Goal: Task Accomplishment & Management: Manage account settings

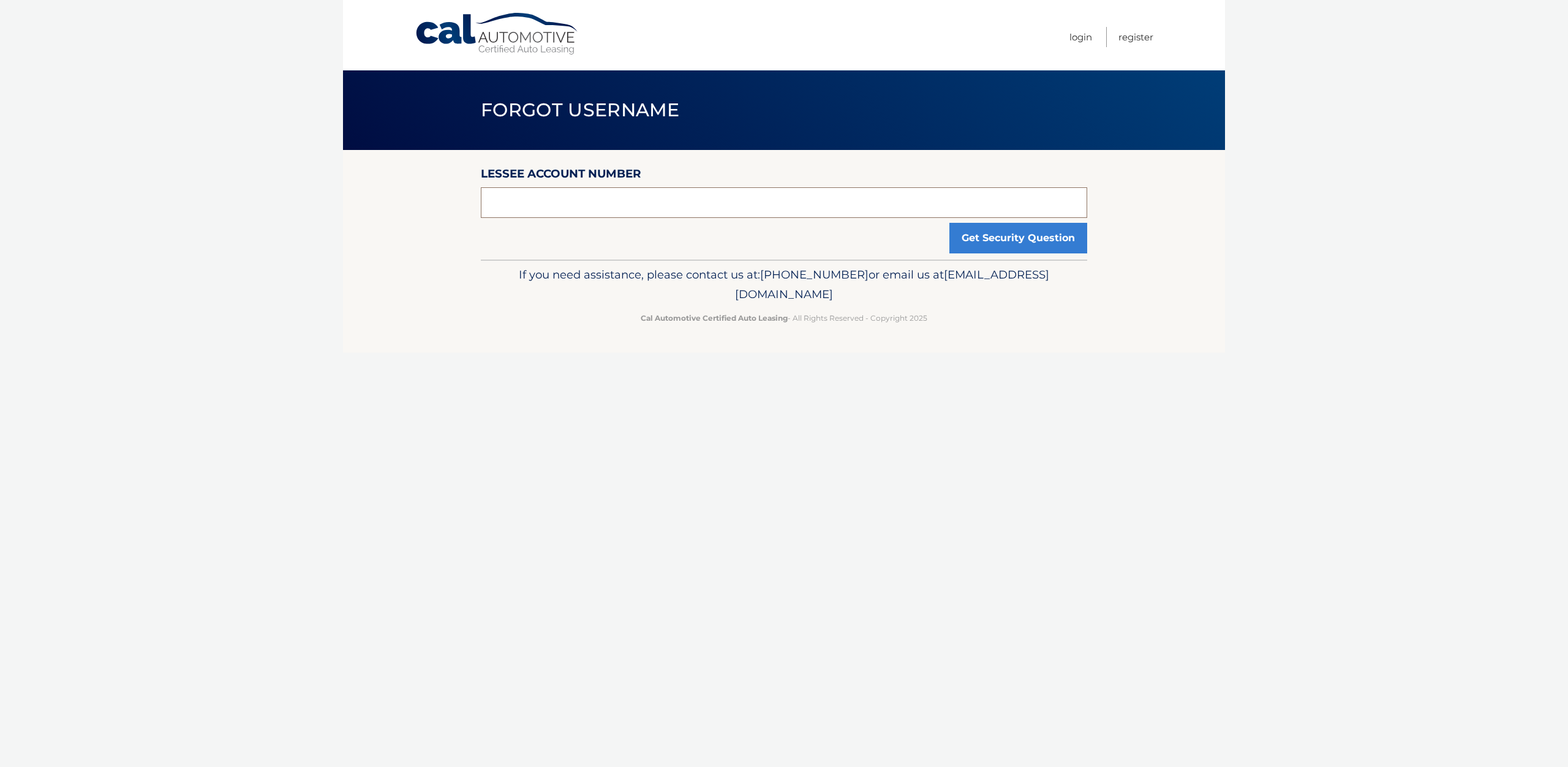
click at [671, 207] on input "text" at bounding box center [783, 202] width 606 height 30
type input "44455543592"
click at [950, 223] on button "Get Security Question" at bounding box center [1019, 237] width 138 height 30
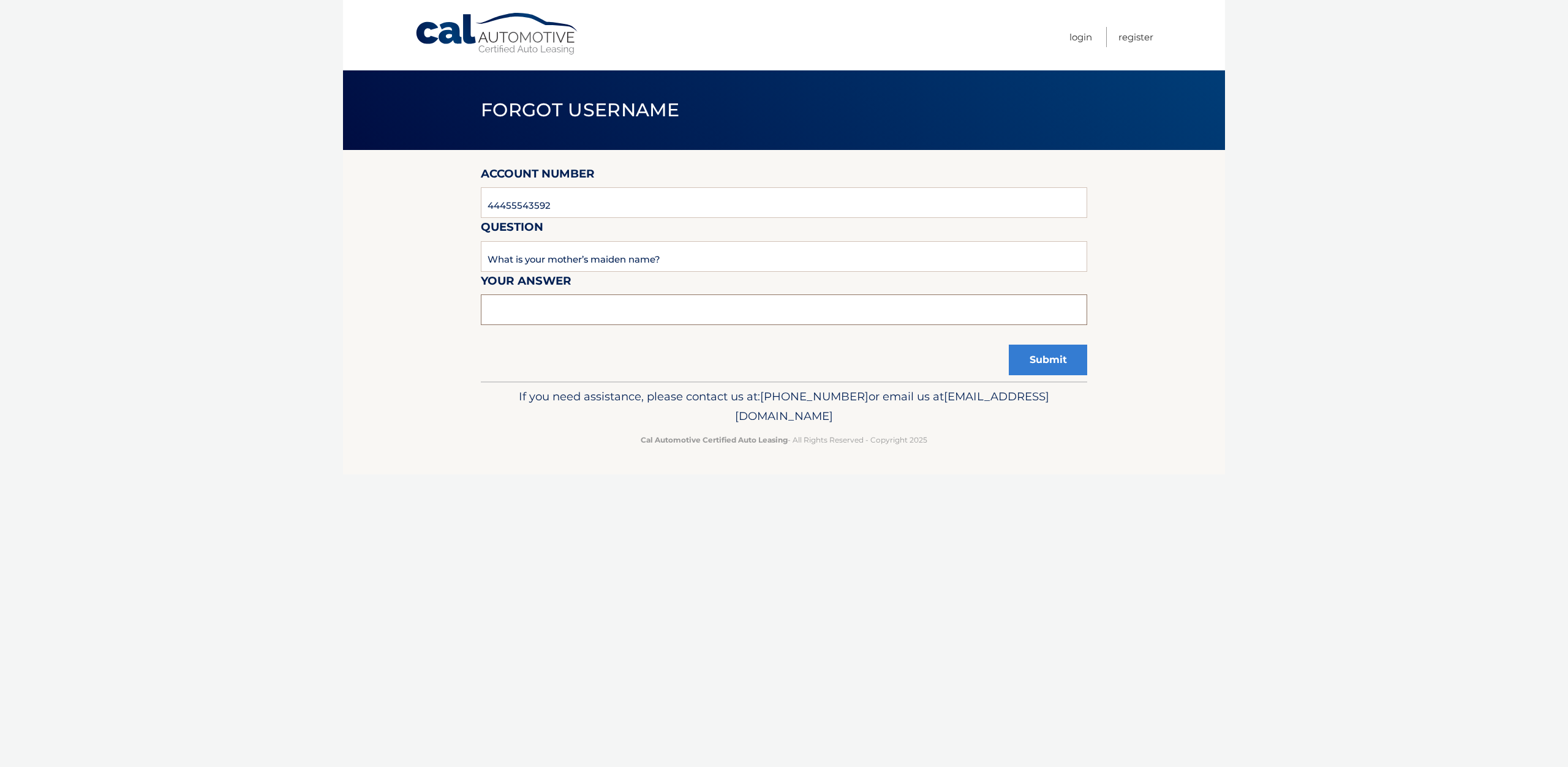
click at [664, 319] on input "text" at bounding box center [783, 309] width 606 height 30
type input "Hernandez"
click at [1009, 345] on button "Submit" at bounding box center [1047, 360] width 78 height 30
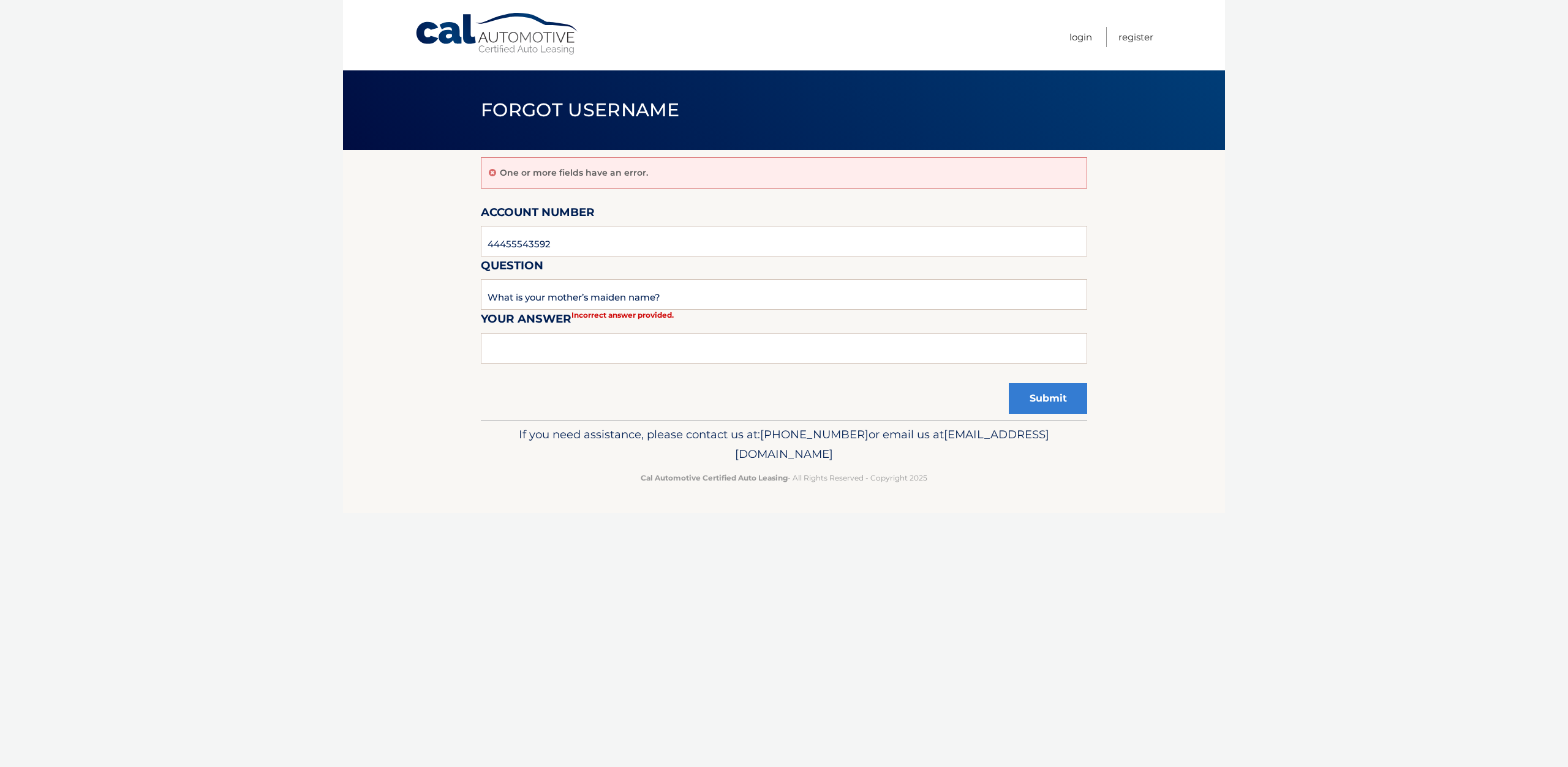
click at [650, 329] on form "Account Number 44455543592 Question What is your mother’s maiden name? Your Ans…" at bounding box center [783, 291] width 606 height 175
click at [640, 360] on input "text" at bounding box center [783, 348] width 606 height 30
type input "Suarez"
click at [1009, 384] on button "Submit" at bounding box center [1047, 398] width 78 height 30
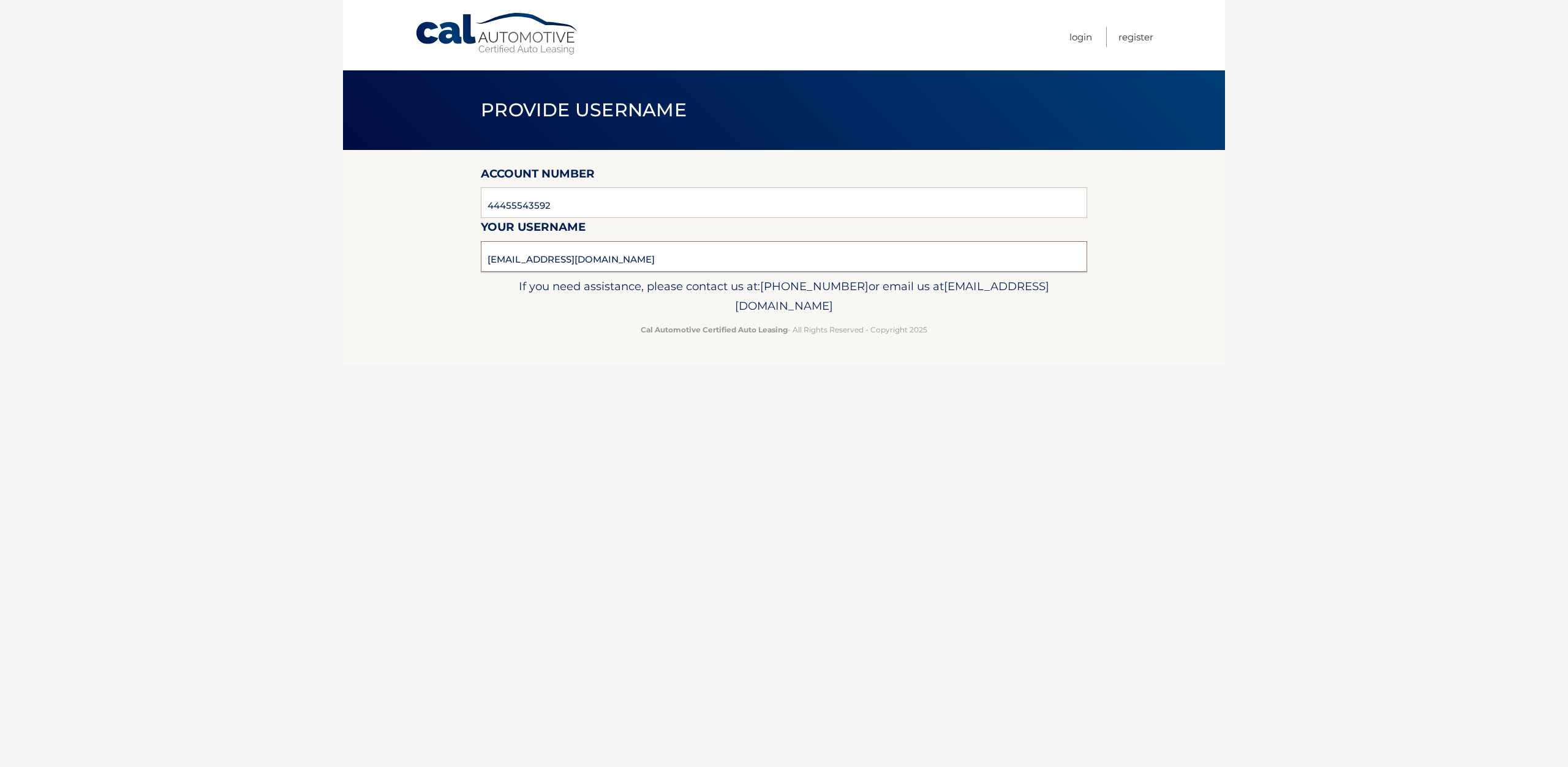
drag, startPoint x: 611, startPoint y: 261, endPoint x: 436, endPoint y: 252, distance: 175.2
click at [436, 252] on section "Account Number 44455543592 Your username spidrex@hotmail.com" at bounding box center [784, 211] width 882 height 121
click at [1079, 34] on link "Login" at bounding box center [1080, 37] width 23 height 20
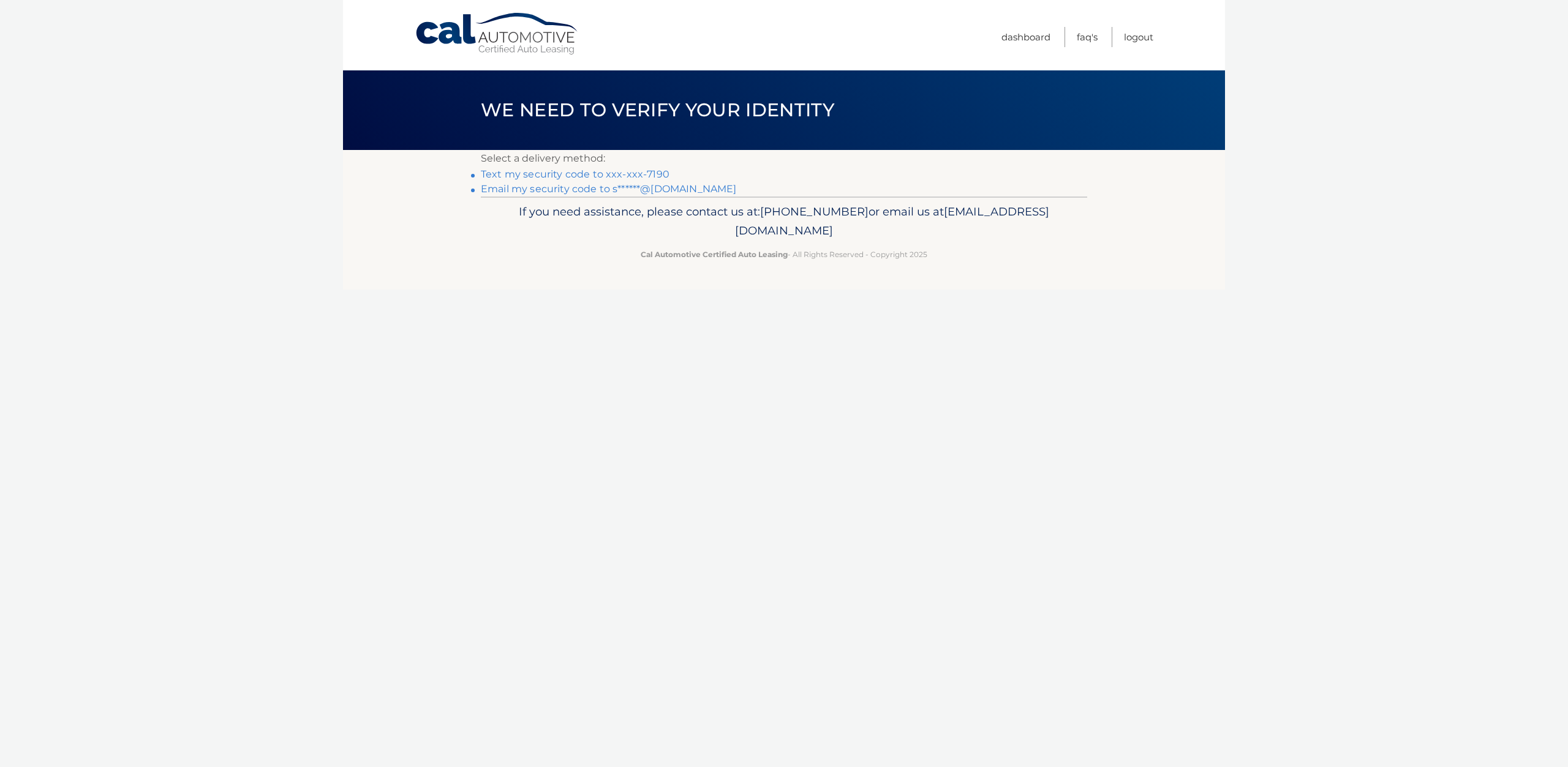
click at [605, 175] on link "Text my security code to xxx-xxx-7190" at bounding box center [574, 174] width 189 height 12
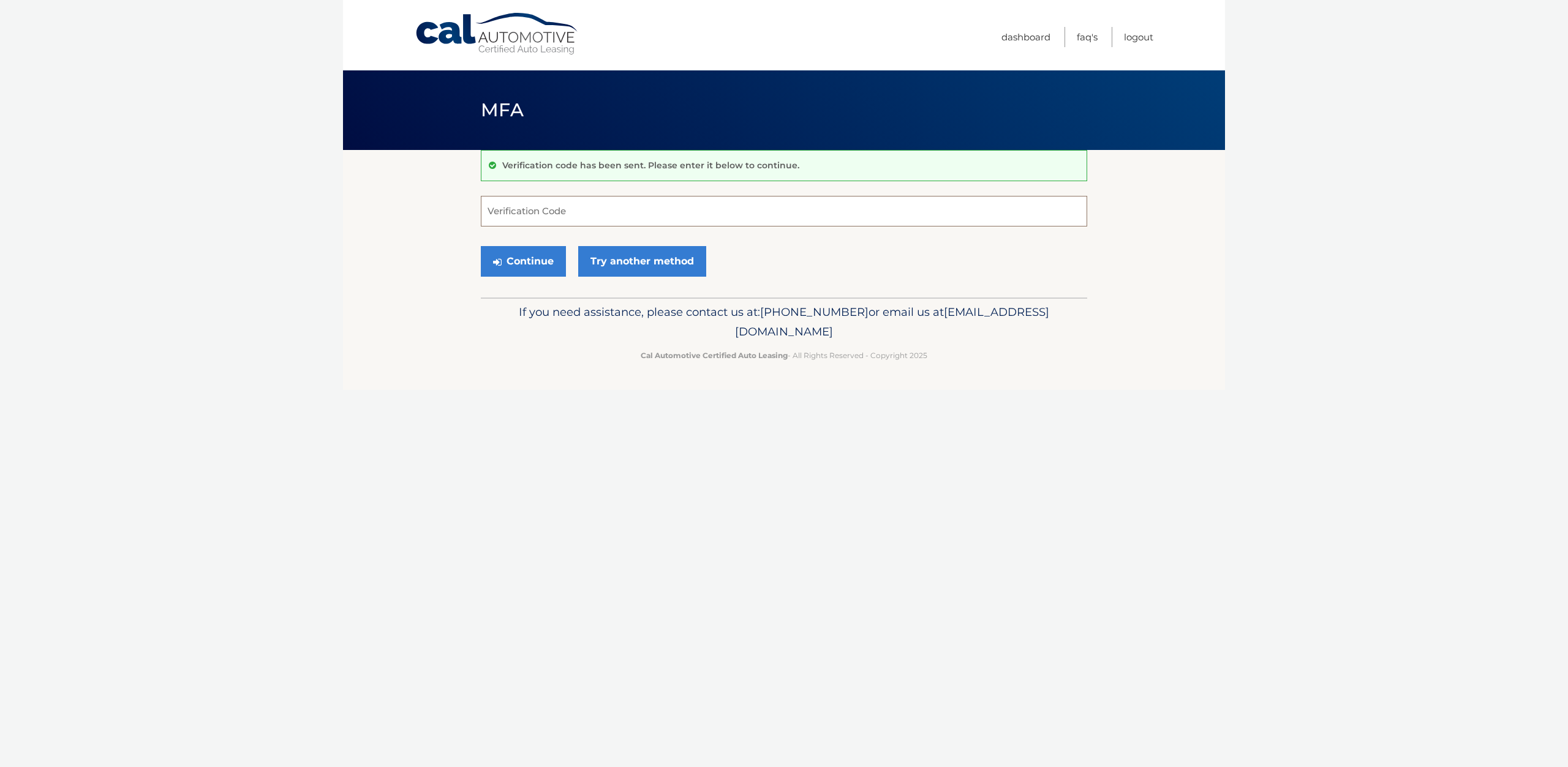
click at [607, 201] on input "Verification Code" at bounding box center [783, 211] width 606 height 30
type input "684244"
click at [480, 246] on button "Continue" at bounding box center [523, 261] width 86 height 30
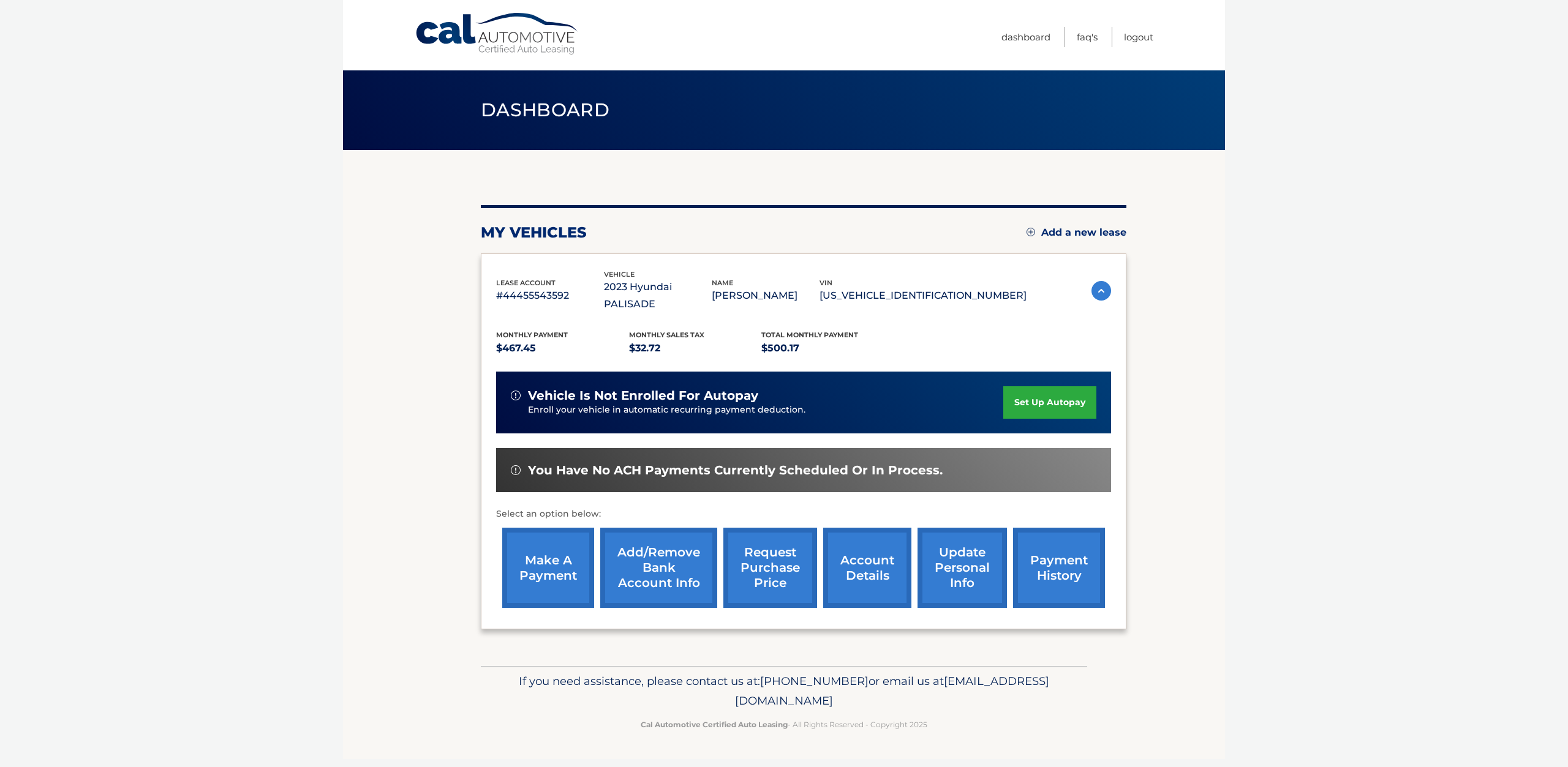
click at [789, 539] on link "request purchase price" at bounding box center [770, 567] width 94 height 80
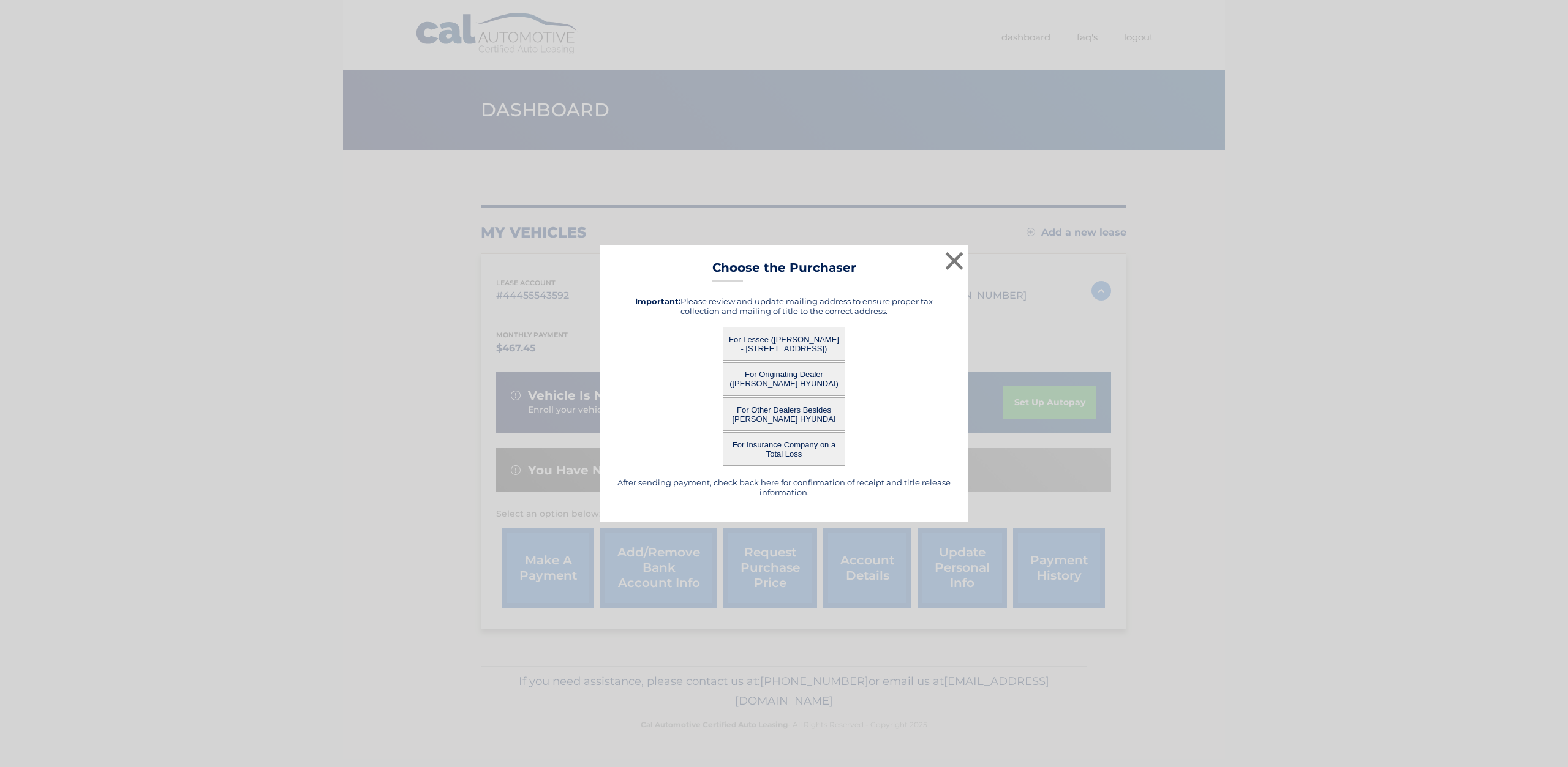
click at [796, 334] on button "For Lessee ([PERSON_NAME] - [STREET_ADDRESS])" at bounding box center [783, 343] width 122 height 34
click at [774, 349] on button "For Lessee ([PERSON_NAME] - [STREET_ADDRESS])" at bounding box center [783, 343] width 122 height 34
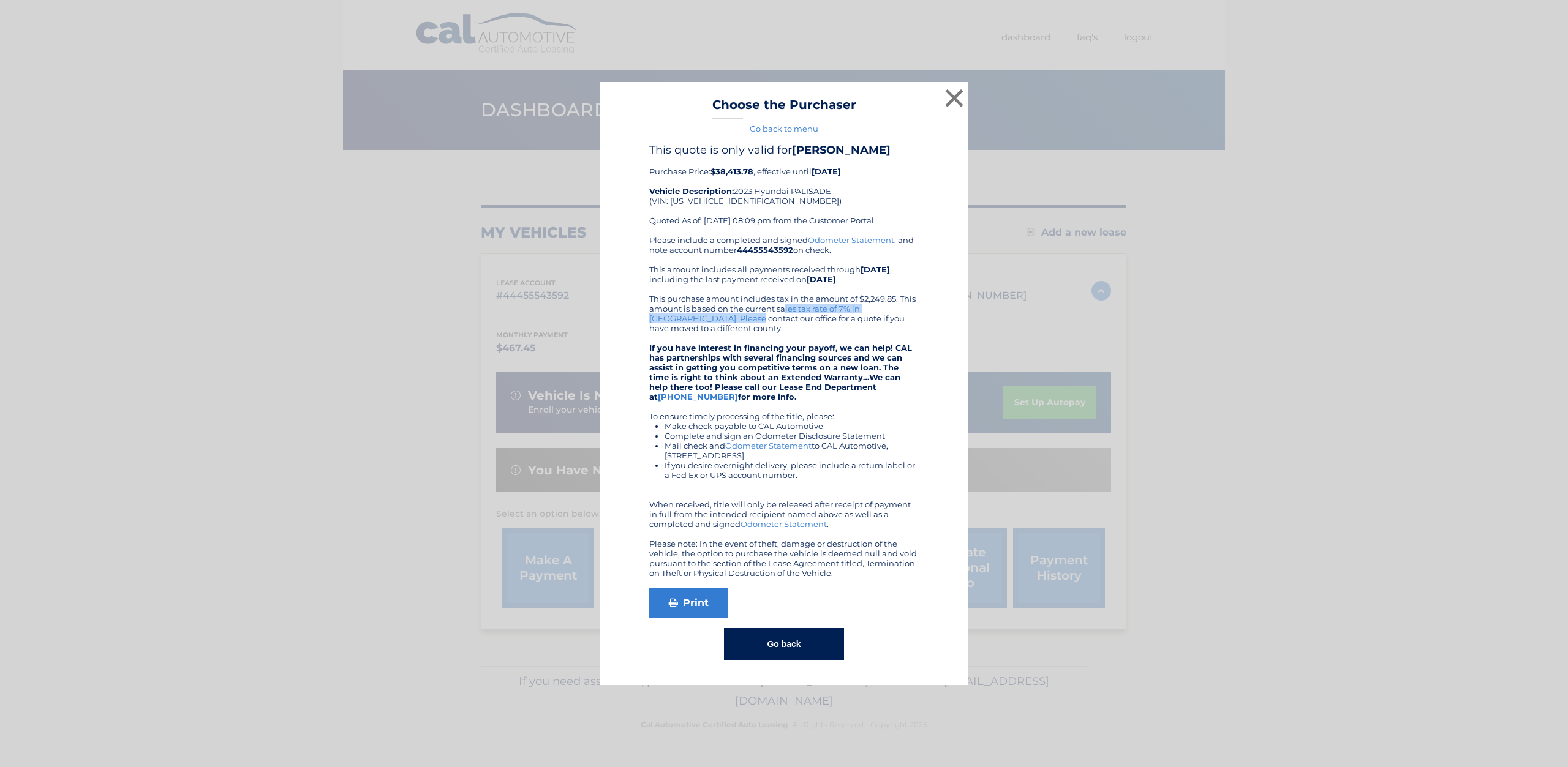
drag, startPoint x: 703, startPoint y: 314, endPoint x: 940, endPoint y: 312, distance: 237.0
click at [940, 312] on div "This quote is only valid for RAYDEL ESCHEVARRIA Purchase Price: $38,413.78 , ef…" at bounding box center [784, 402] width 337 height 517
click at [880, 312] on div "Please include a completed and signed Odometer Statement , and note account num…" at bounding box center [784, 406] width 270 height 343
drag, startPoint x: 755, startPoint y: 178, endPoint x: 717, endPoint y: 177, distance: 38.0
click at [717, 177] on div "This quote is only valid for RAYDEL ESCHEVARRIA Purchase Price: $38,413.78 , ef…" at bounding box center [784, 189] width 270 height 92
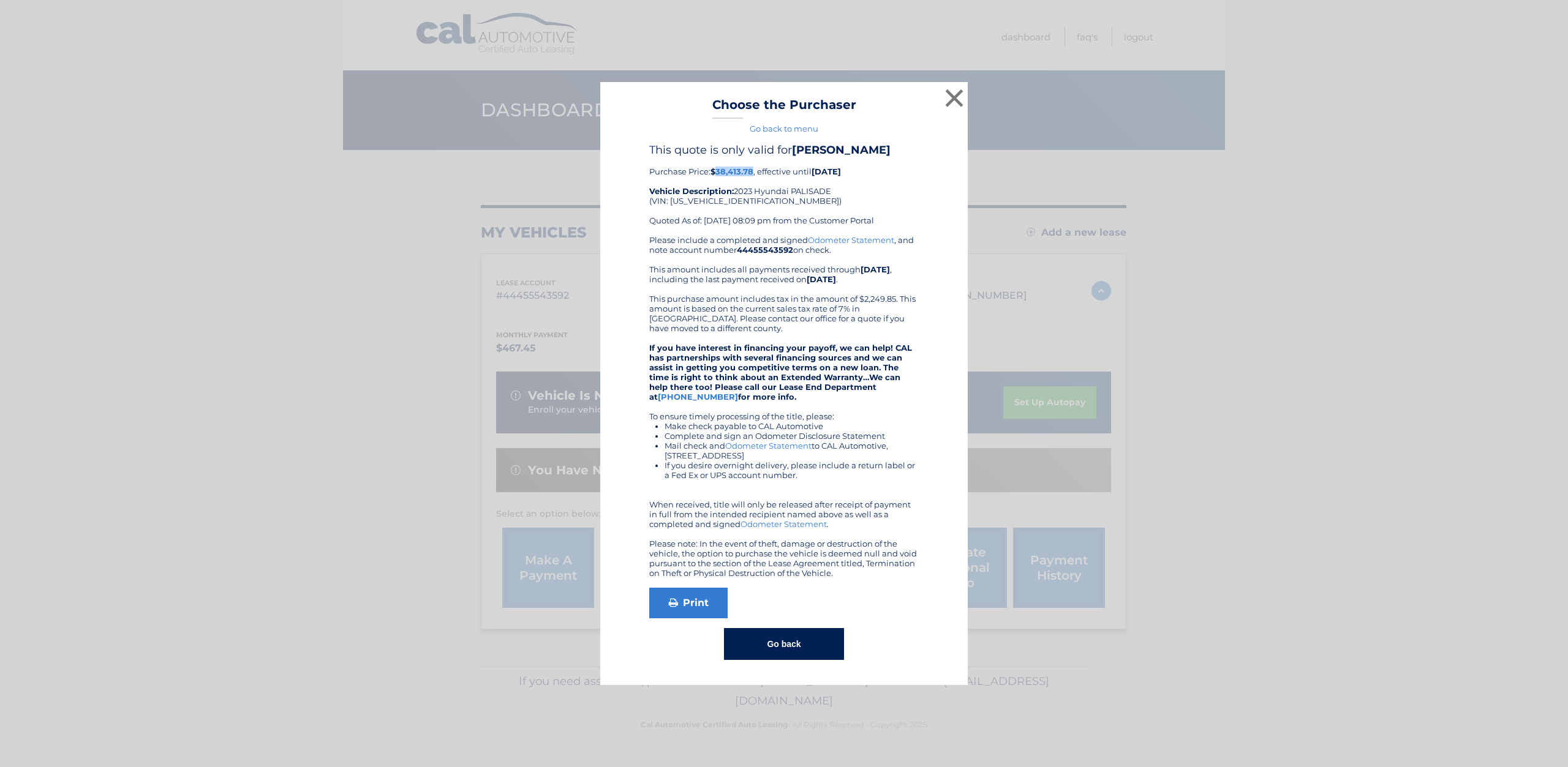
copy b "38,413.78"
click at [798, 123] on link "Go back to menu" at bounding box center [784, 128] width 69 height 10
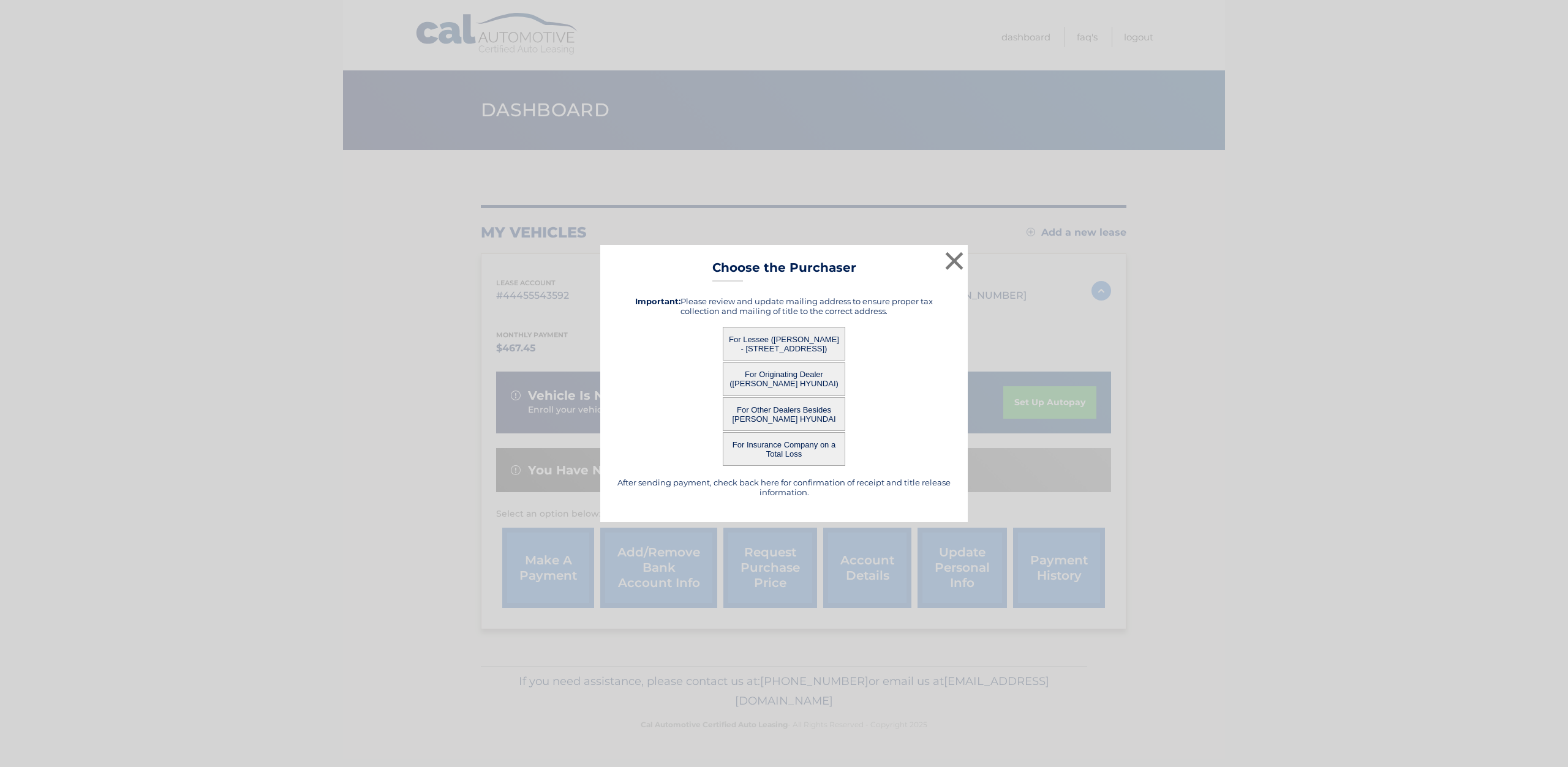
click at [772, 405] on button "For Other Dealers Besides [PERSON_NAME] HYUNDAI" at bounding box center [783, 414] width 122 height 34
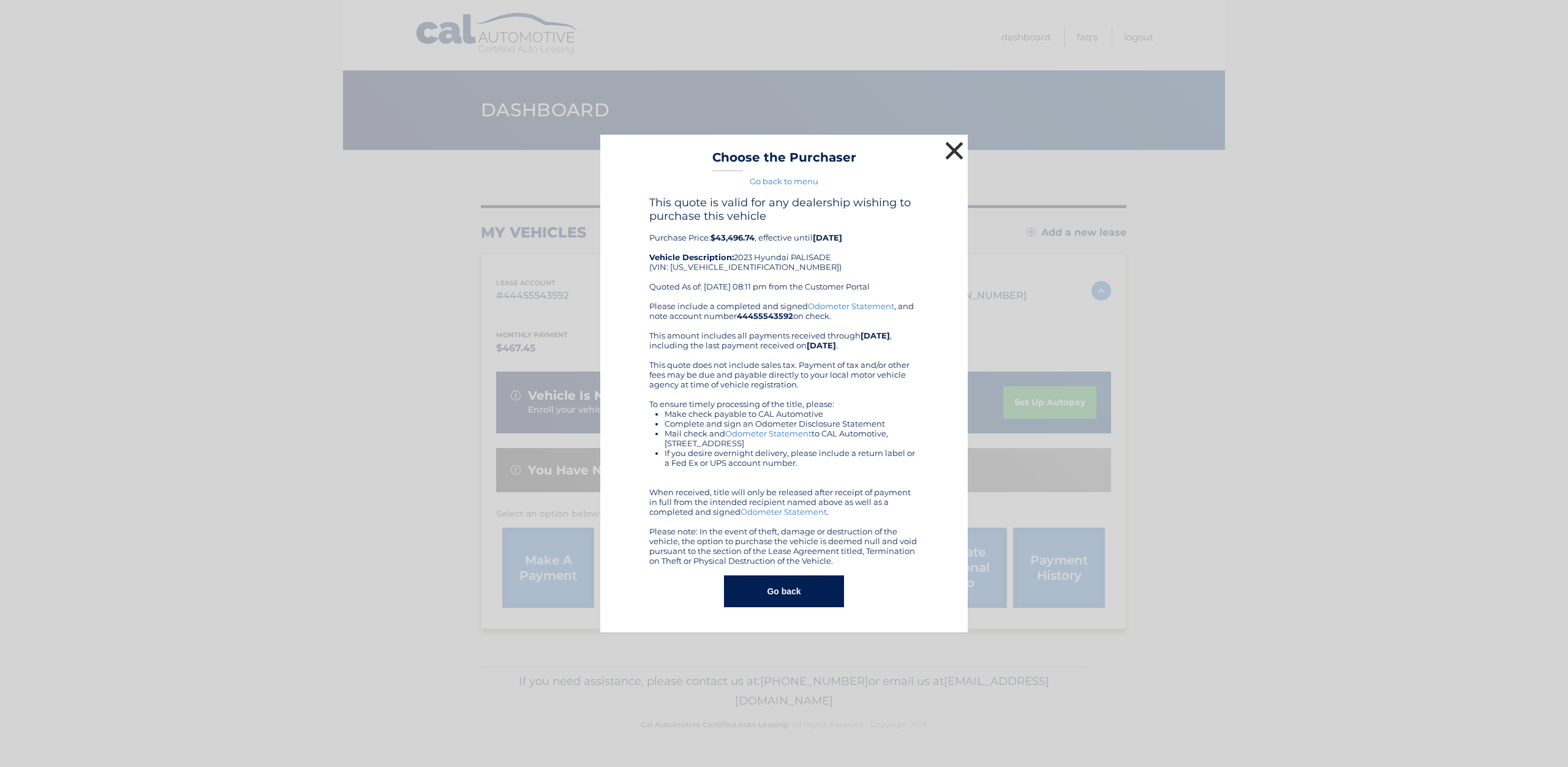
click at [954, 154] on button "×" at bounding box center [954, 150] width 25 height 25
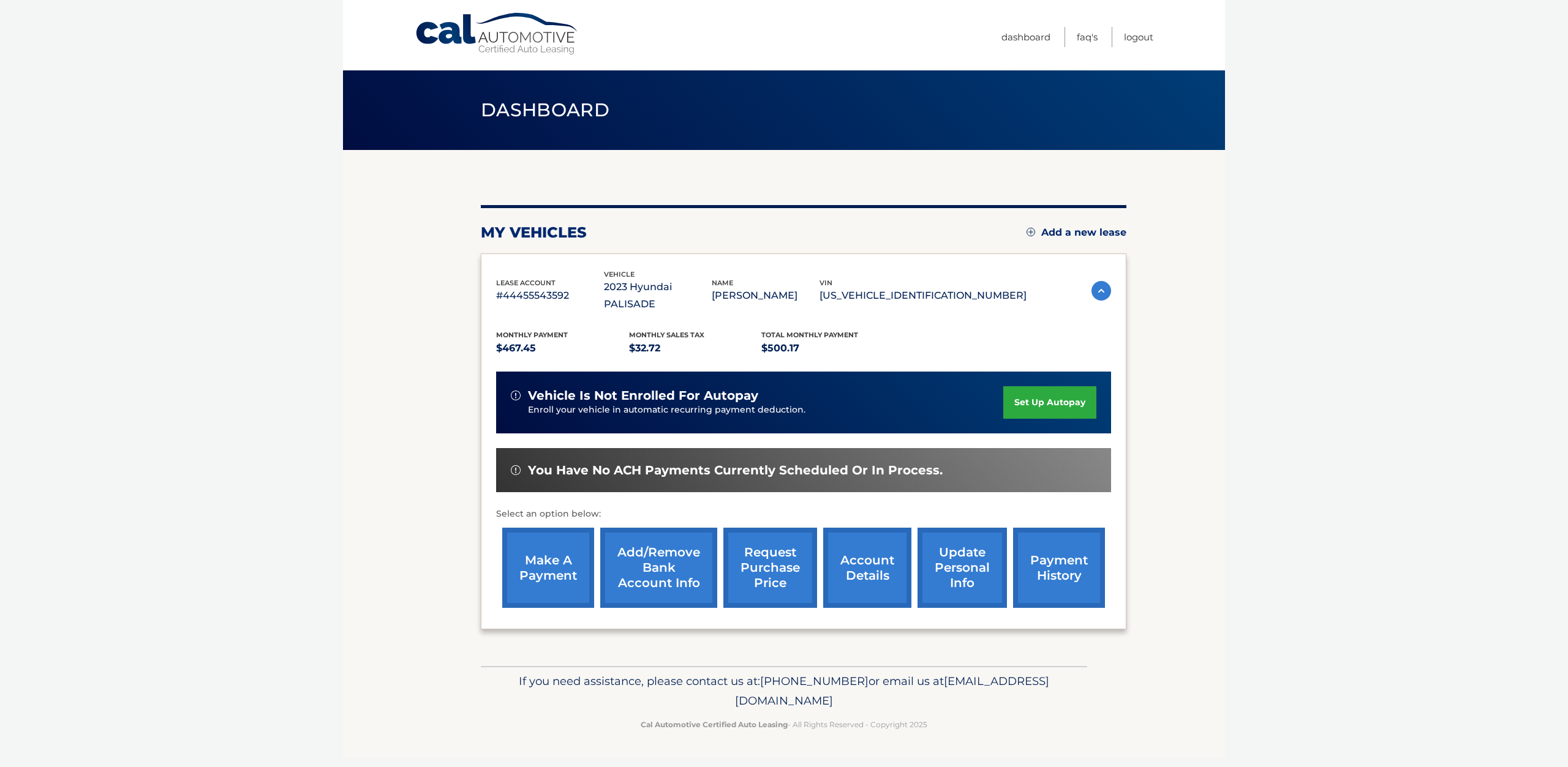
click at [879, 563] on link "account details" at bounding box center [868, 567] width 88 height 80
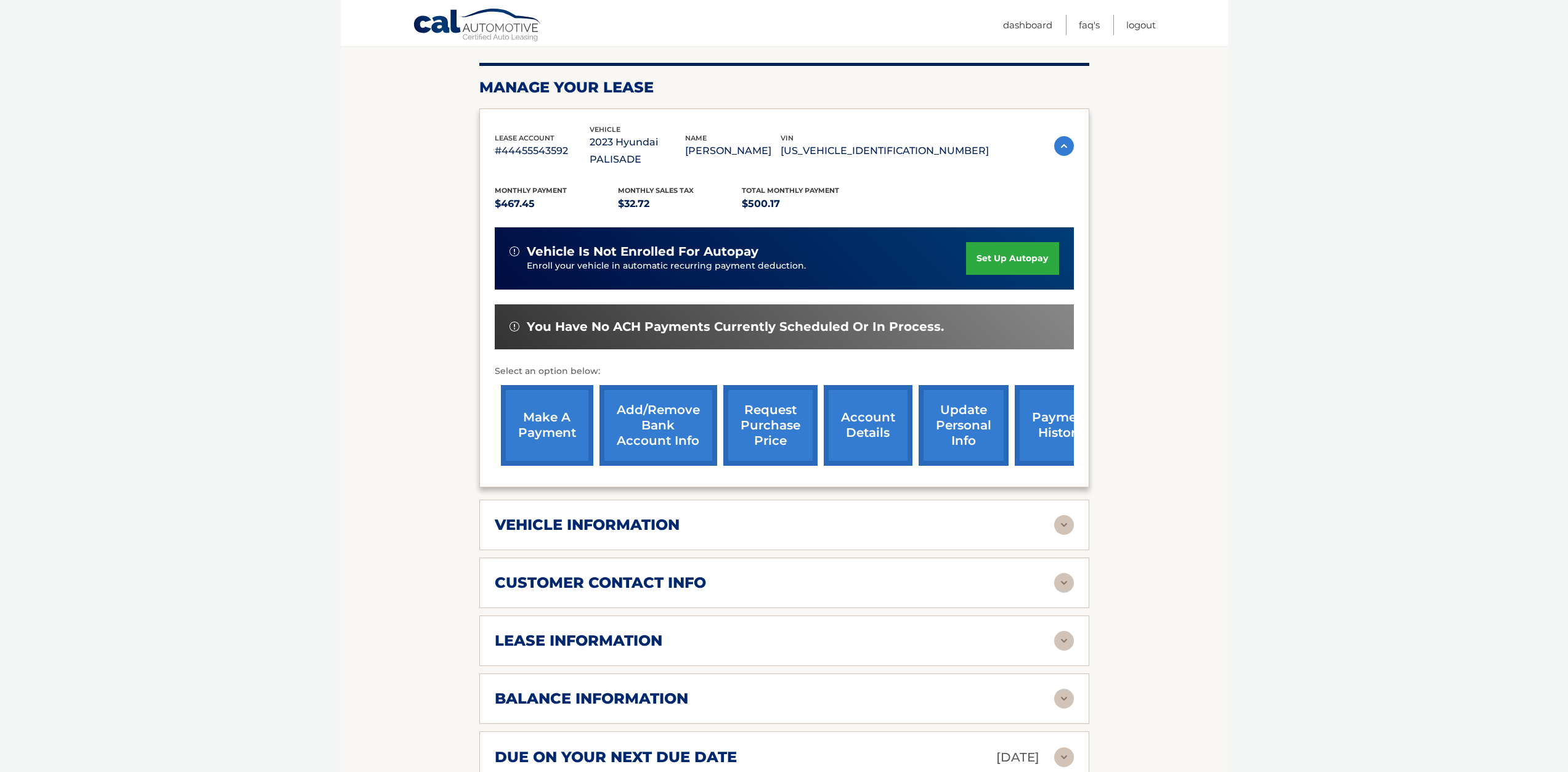
scroll to position [185, 0]
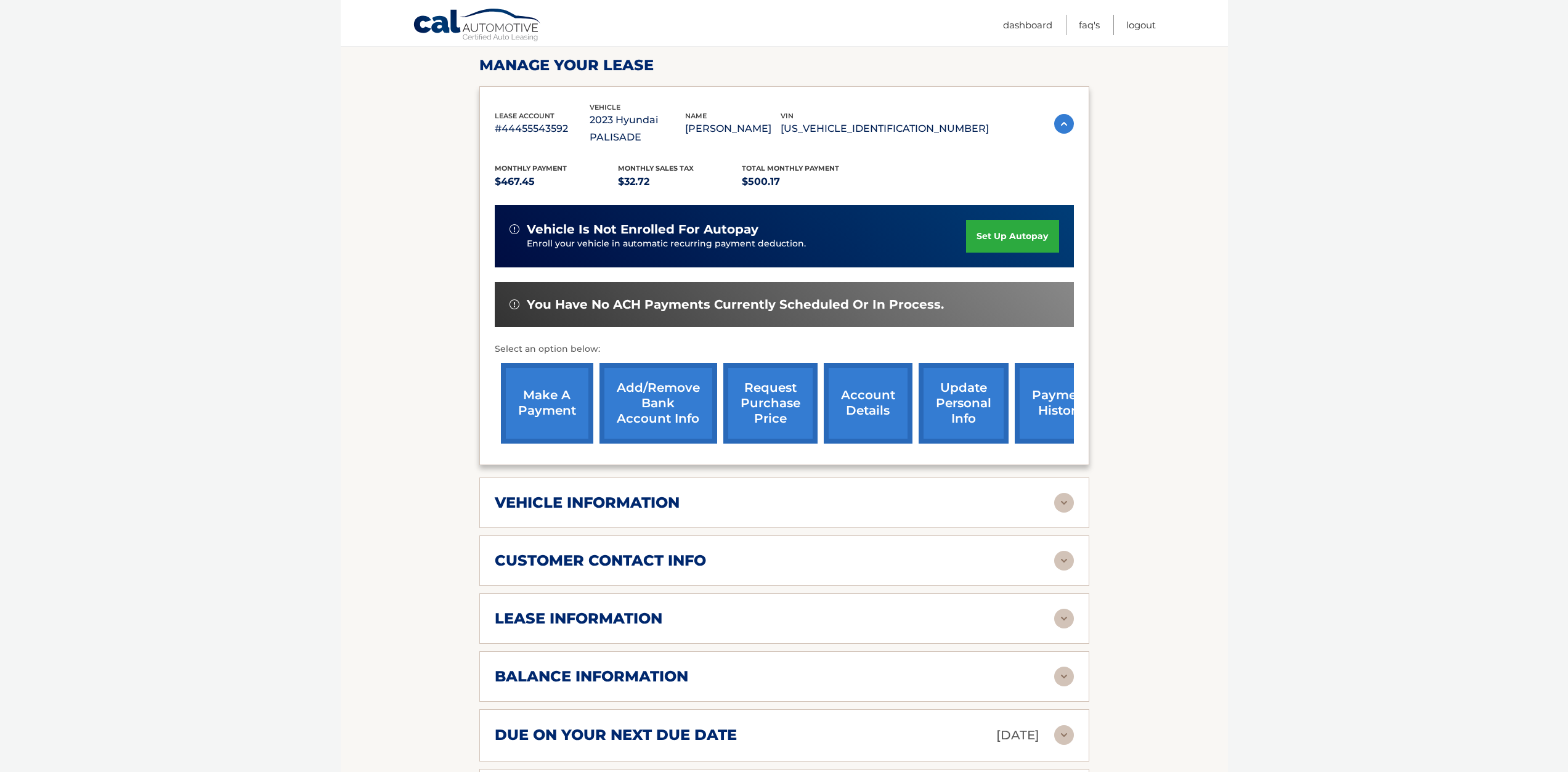
click at [1069, 492] on img at bounding box center [1064, 502] width 19 height 19
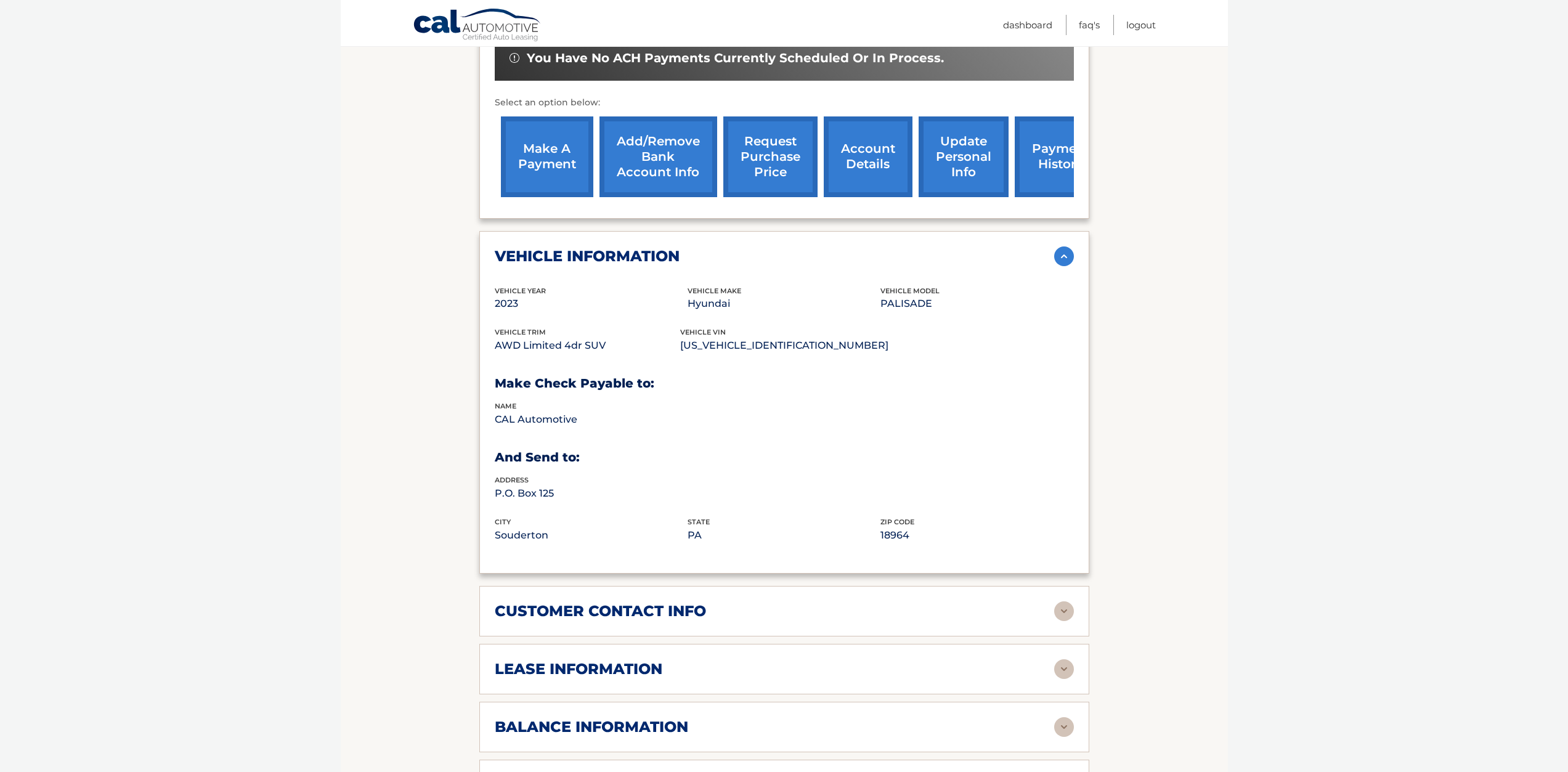
scroll to position [492, 0]
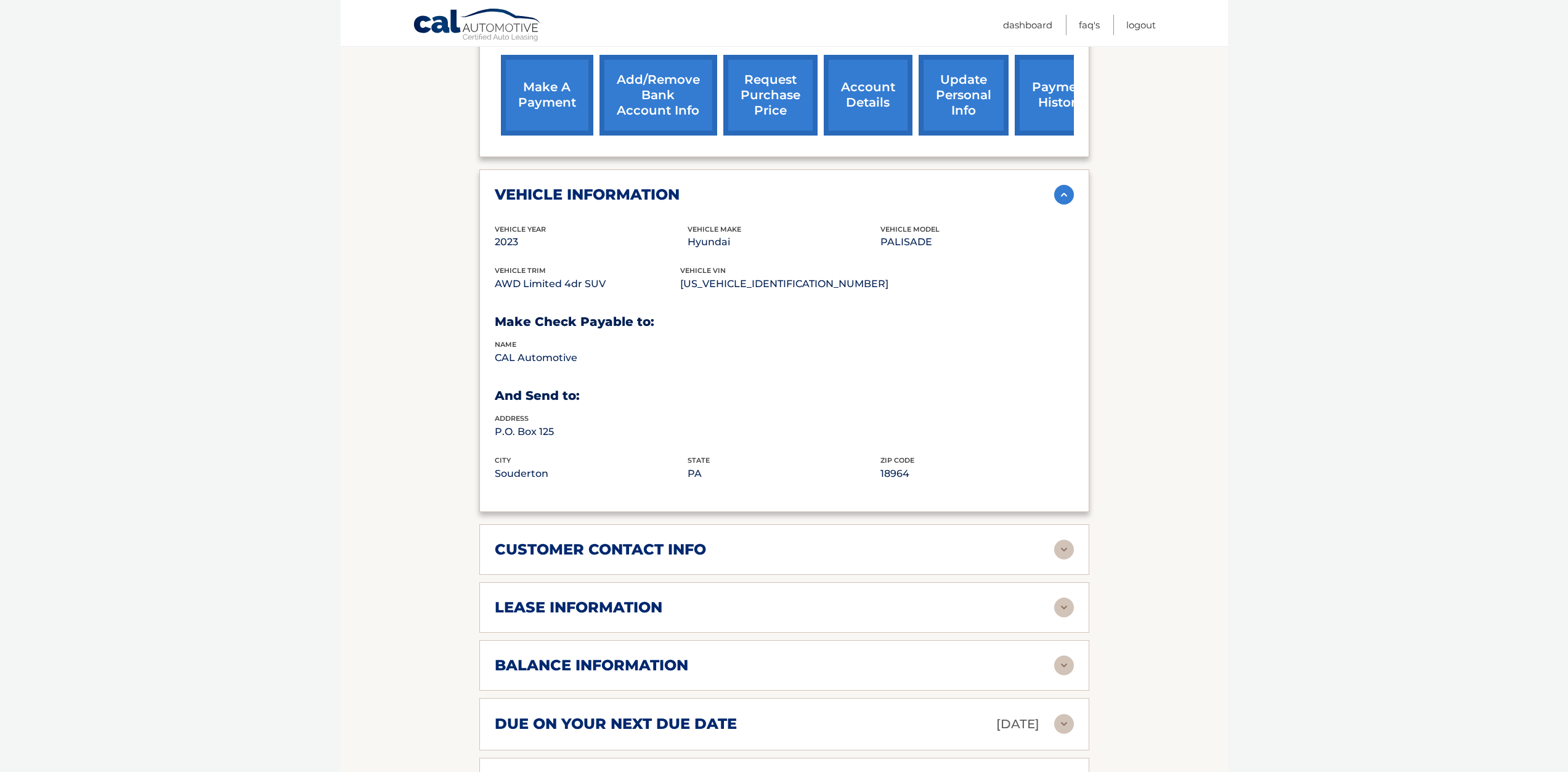
click at [1075, 526] on div "customer contact info full name [PERSON_NAME] street address [STREET_ADDRESS] c…" at bounding box center [784, 549] width 610 height 51
click at [1043, 620] on div "lease account #44455543592 vehicle 2023 Hyundai PALISADE name [PERSON_NAME] vin…" at bounding box center [784, 293] width 610 height 1030
click at [1065, 605] on div "lease information Contract Start Date [DATE] Term 39 Maturity Date [DATE] Start…" at bounding box center [784, 607] width 610 height 51
click at [1071, 598] on img at bounding box center [1064, 607] width 19 height 19
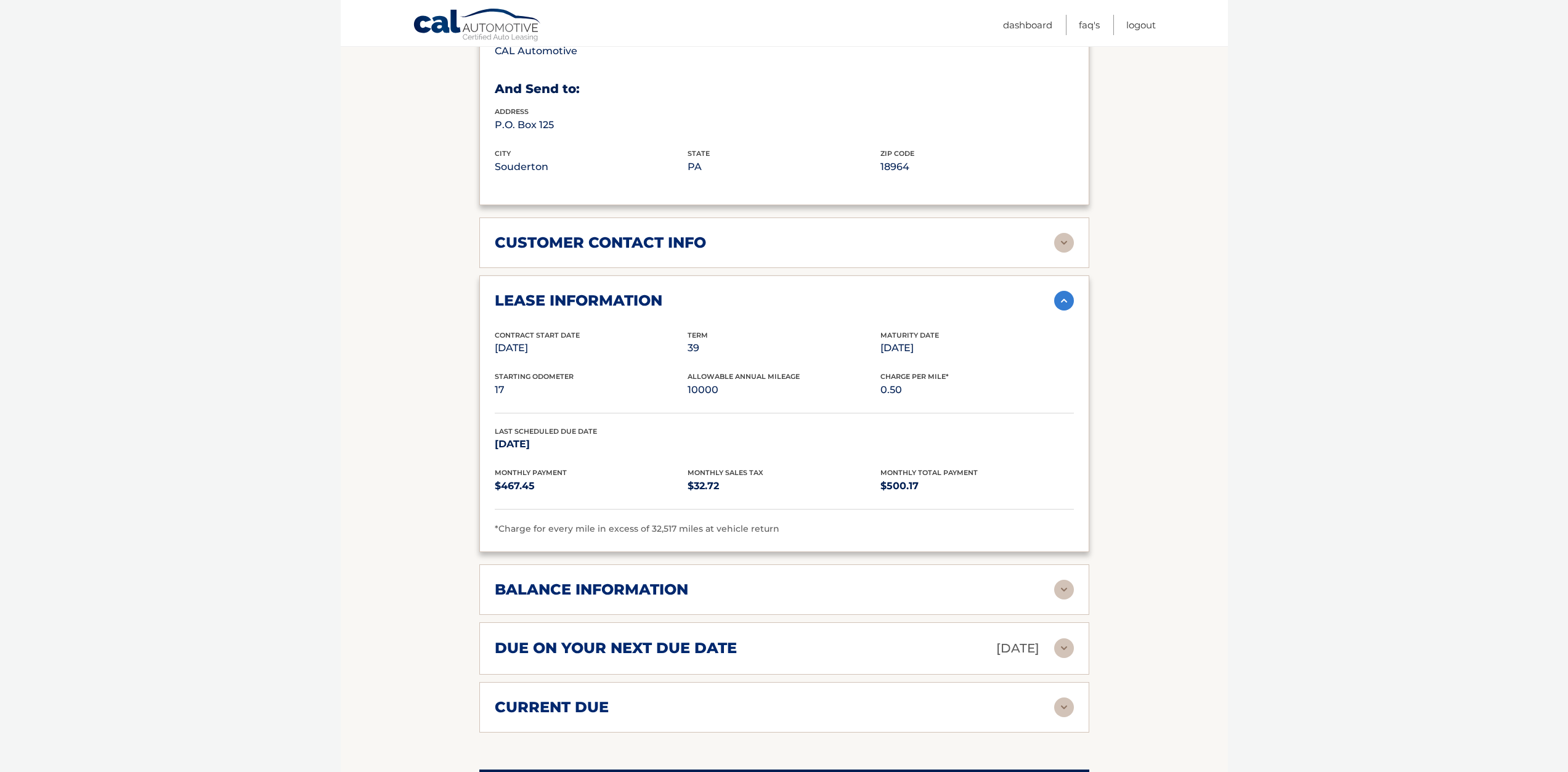
scroll to position [801, 0]
drag, startPoint x: 640, startPoint y: 514, endPoint x: 688, endPoint y: 511, distance: 48.1
click at [688, 522] on span "*Charge for every mile in excess of 32,517 miles at vehicle return" at bounding box center [637, 528] width 285 height 11
click at [760, 522] on span "*Charge for every mile in excess of 32,517 miles at vehicle return" at bounding box center [637, 528] width 285 height 11
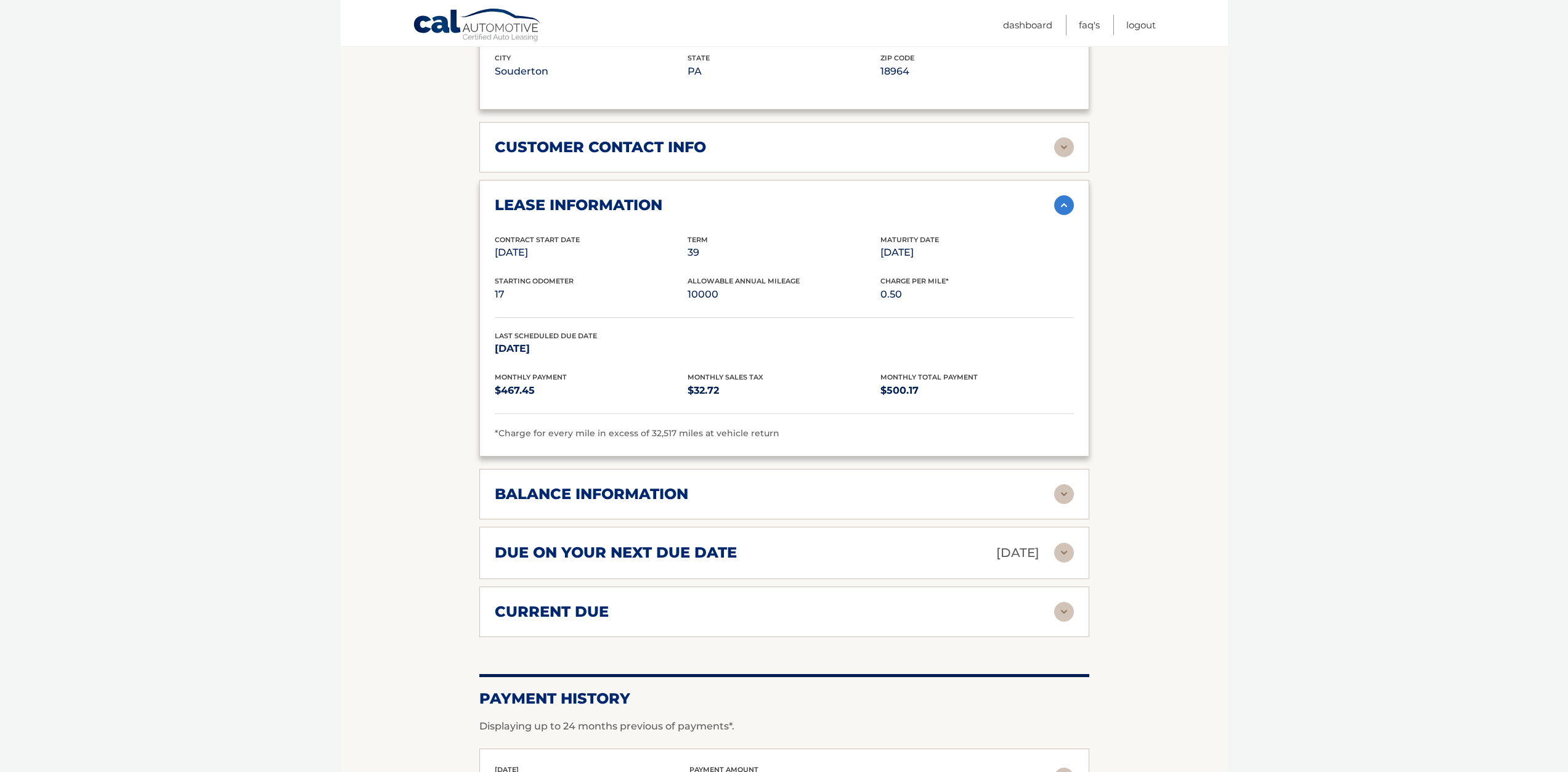
scroll to position [924, 0]
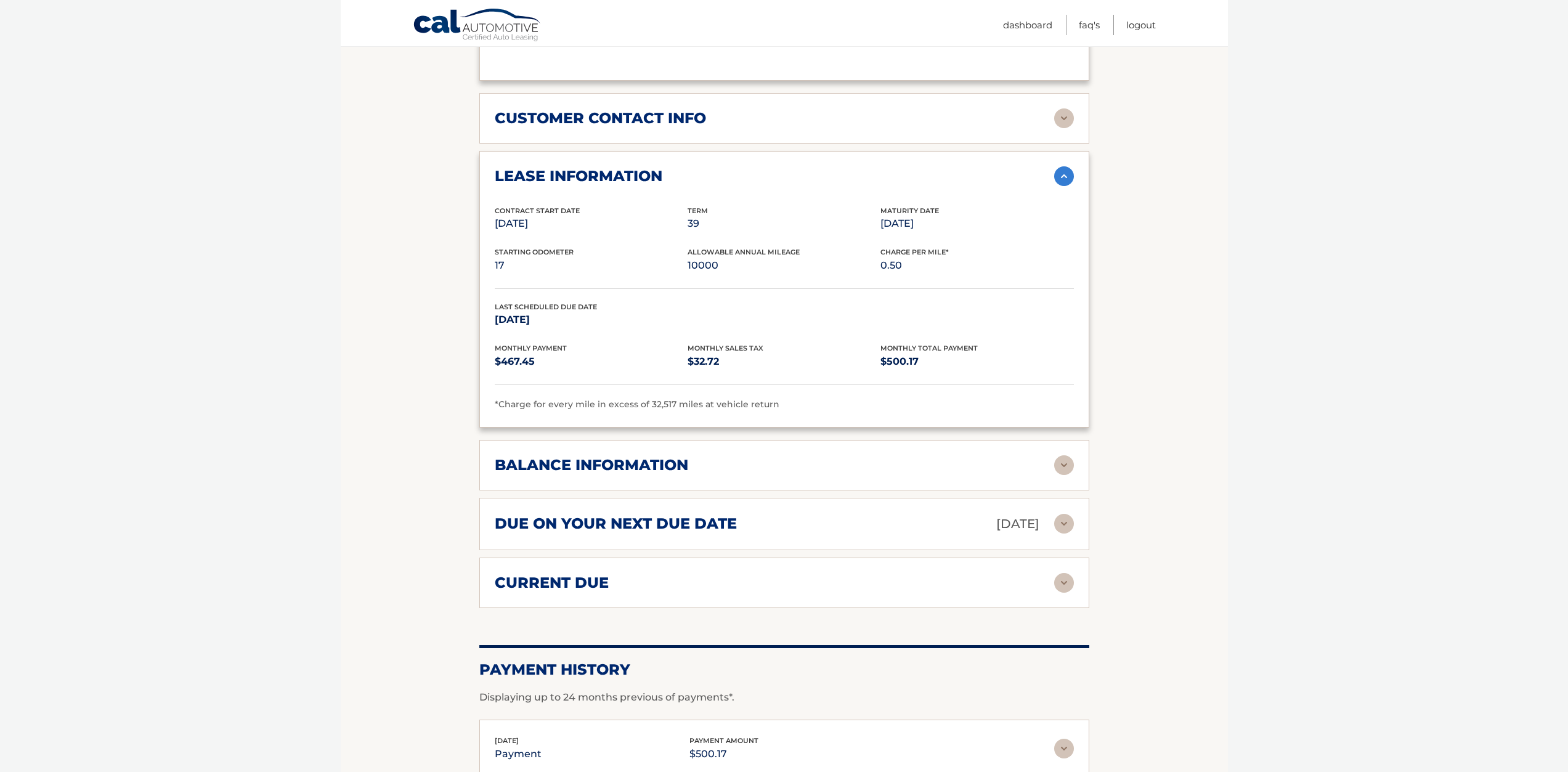
click at [946, 456] on div "balance information" at bounding box center [774, 466] width 559 height 19
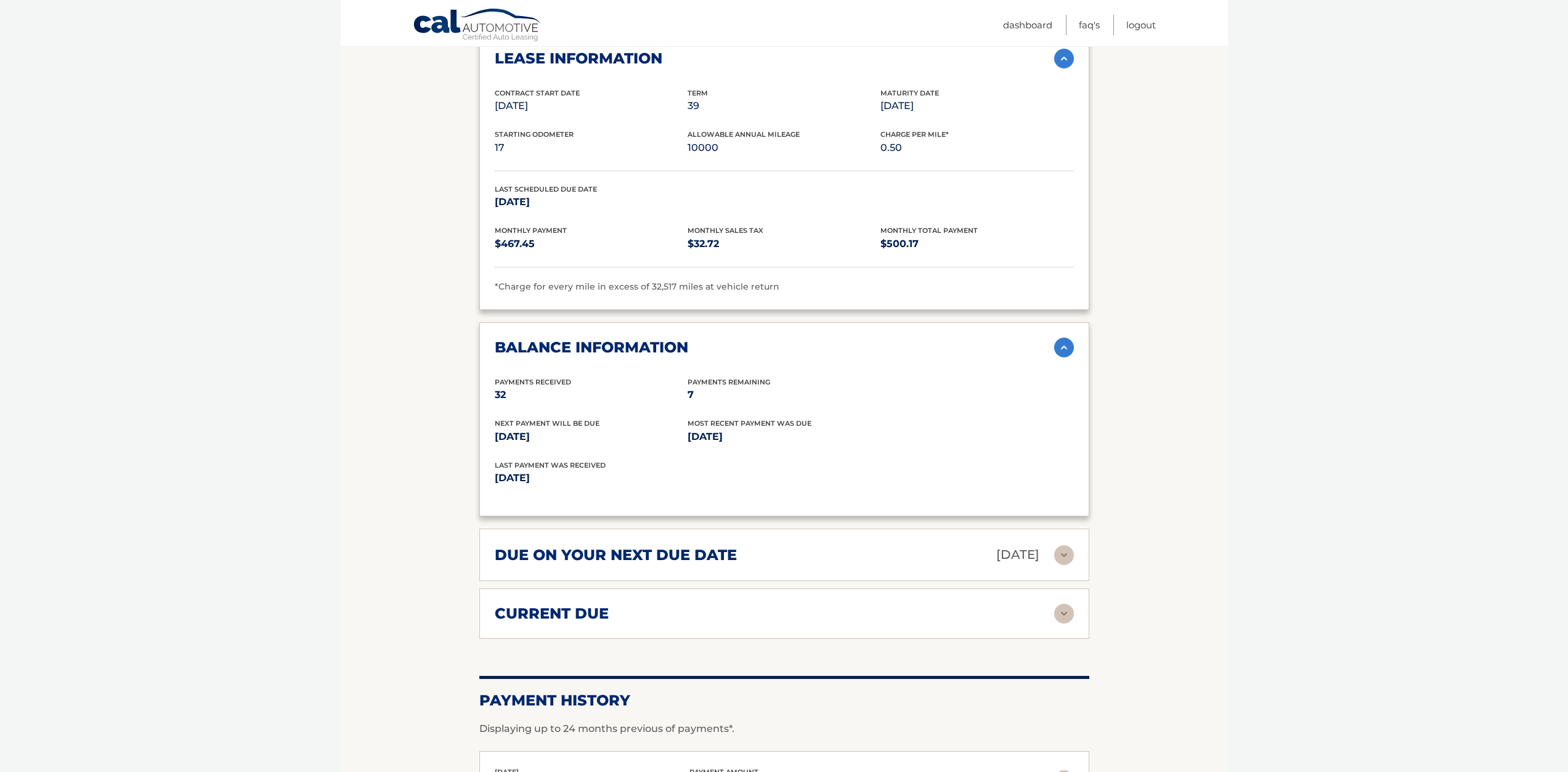
scroll to position [1048, 0]
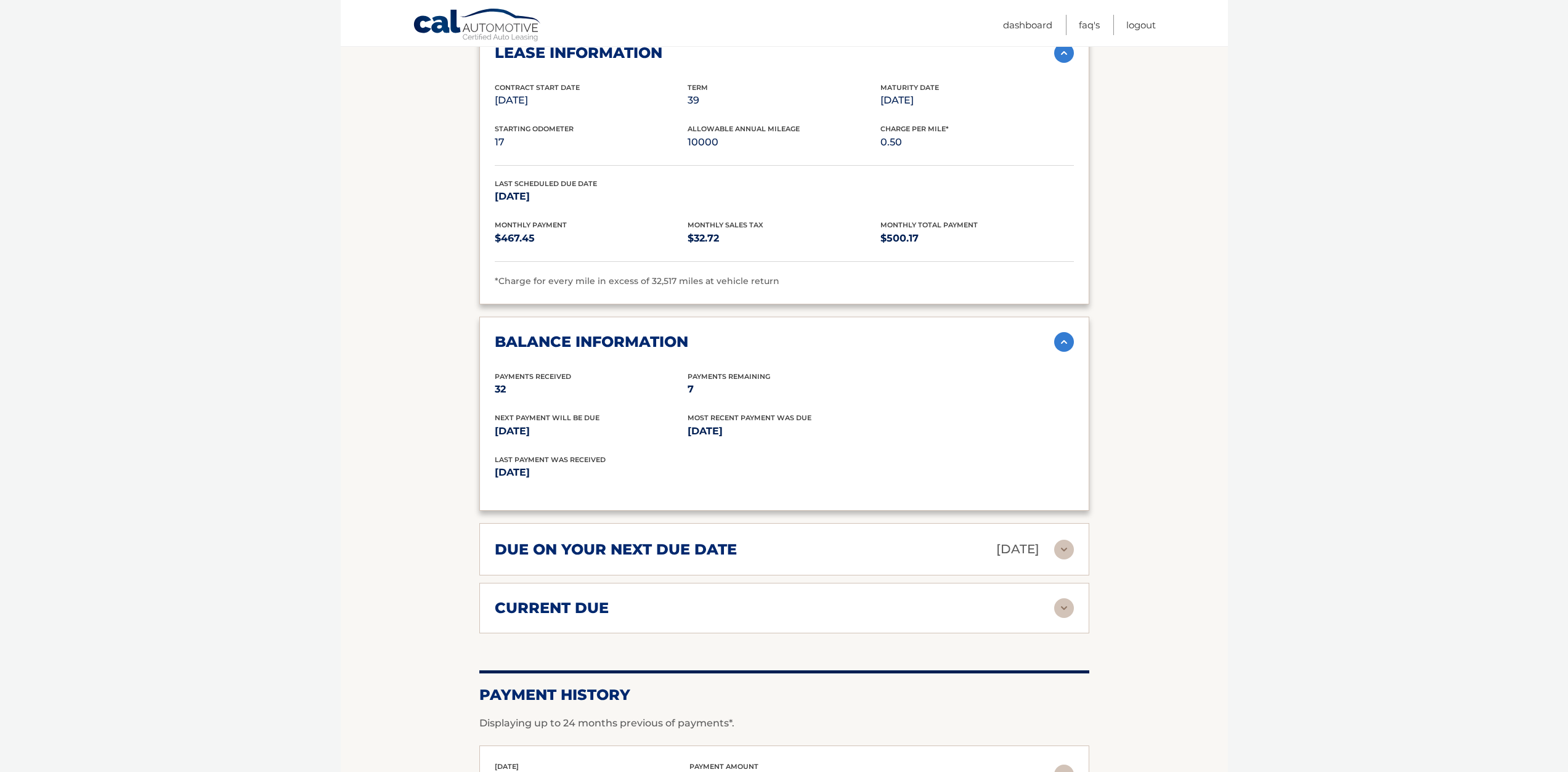
click at [901, 539] on div "due on your next due date [DATE]" at bounding box center [774, 549] width 559 height 21
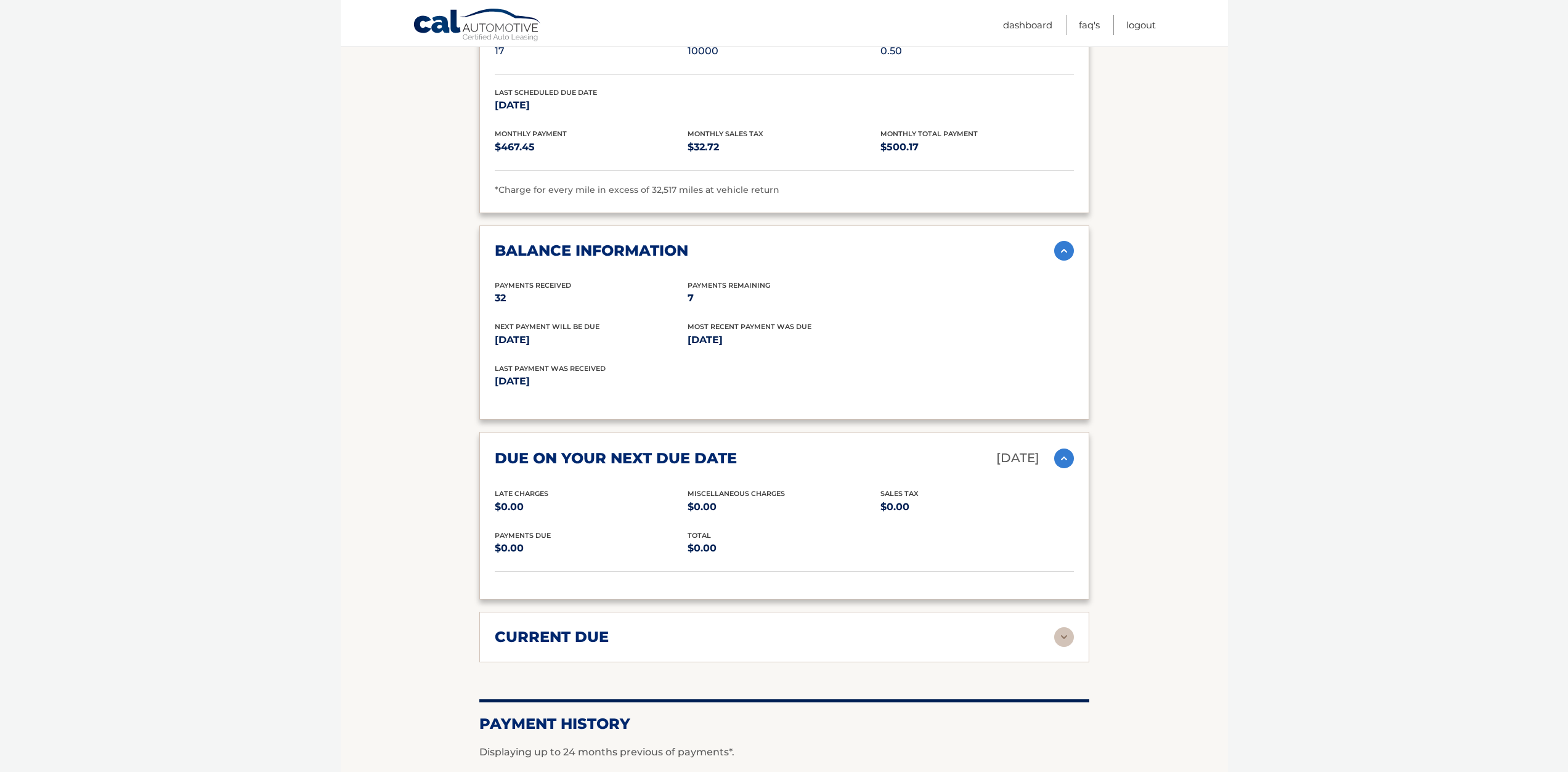
scroll to position [1171, 0]
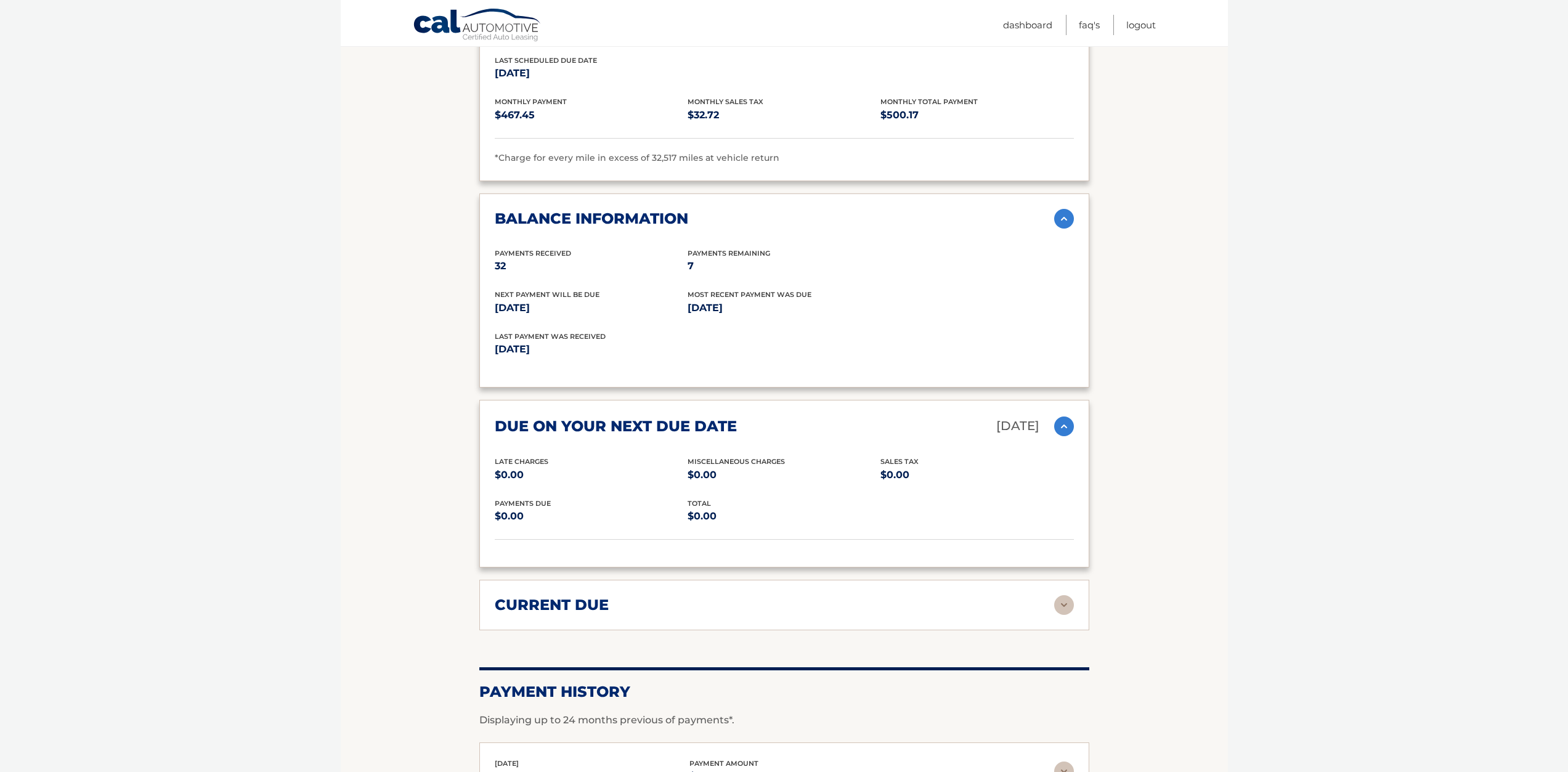
click at [903, 596] on div "current due" at bounding box center [774, 605] width 559 height 19
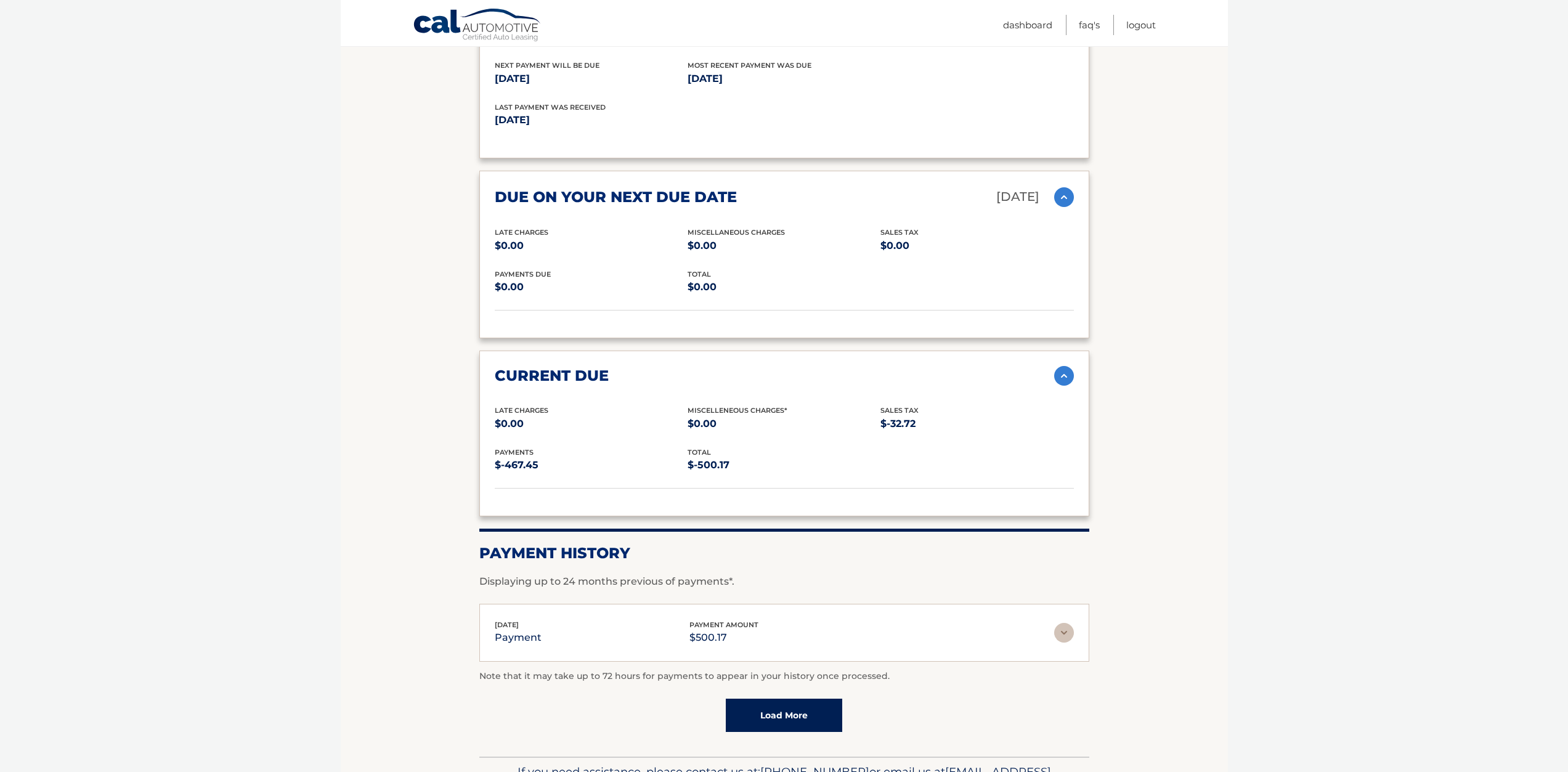
scroll to position [1417, 0]
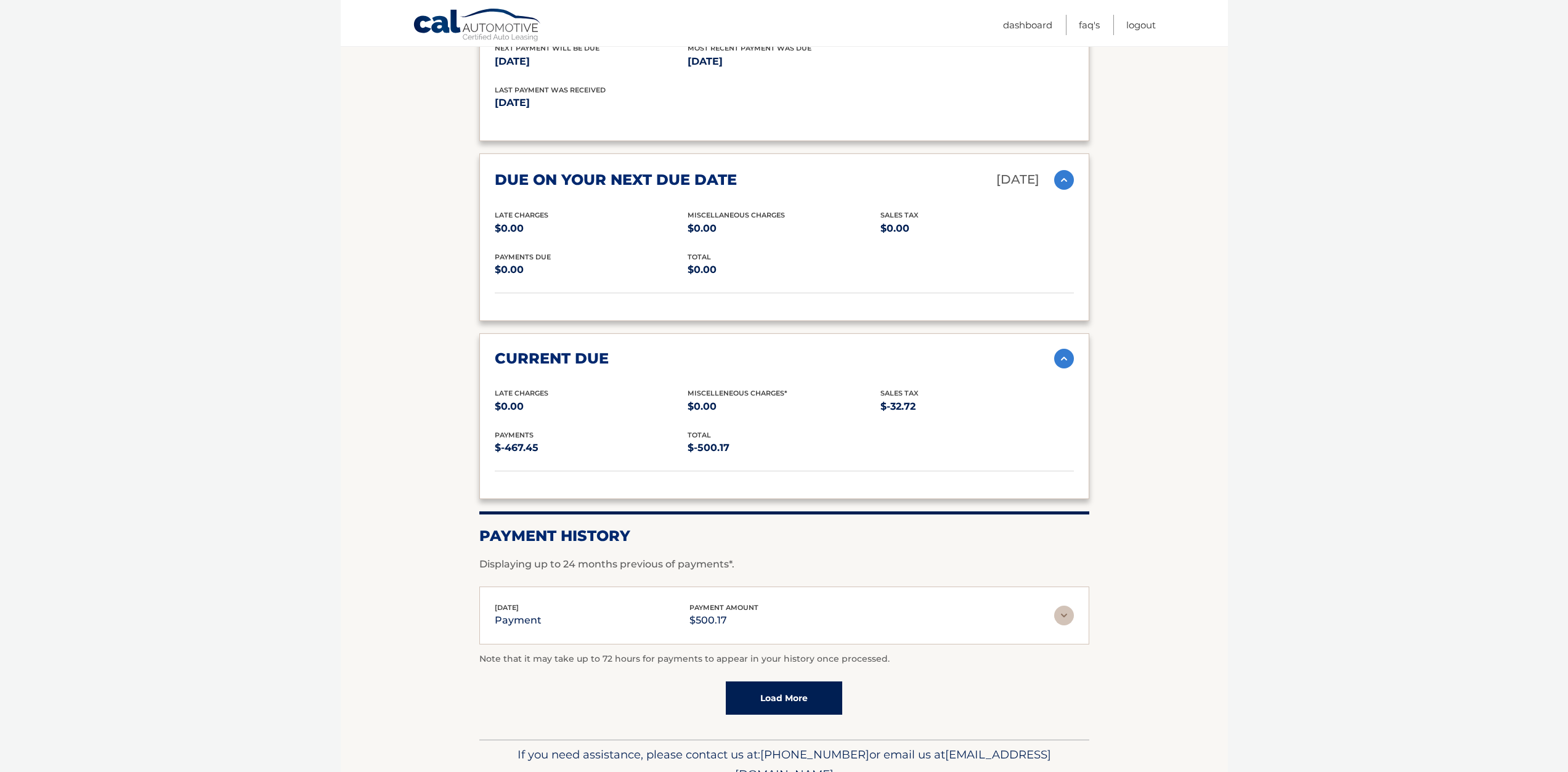
click at [1064, 605] on img at bounding box center [1064, 615] width 19 height 19
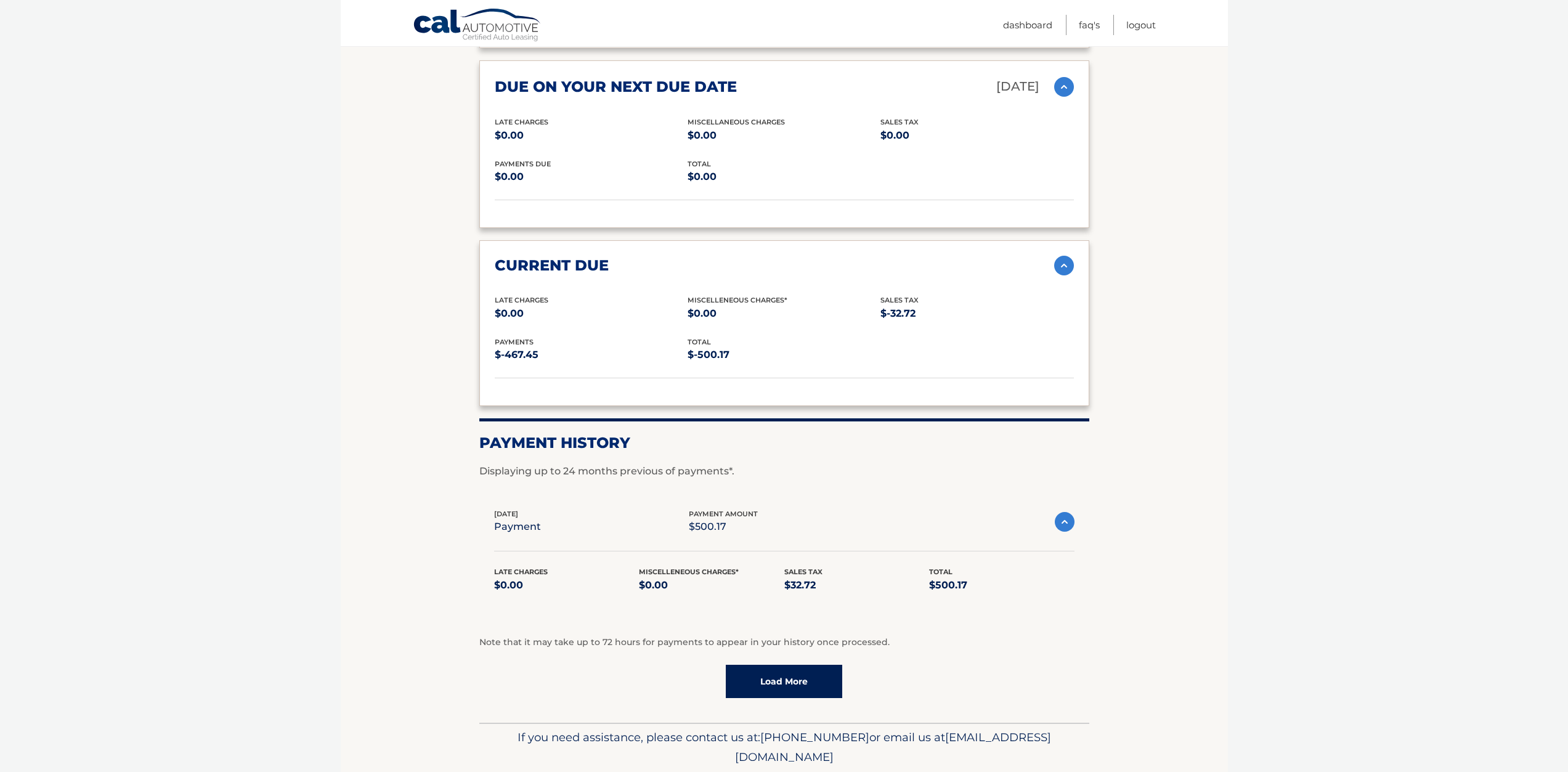
scroll to position [1538, 0]
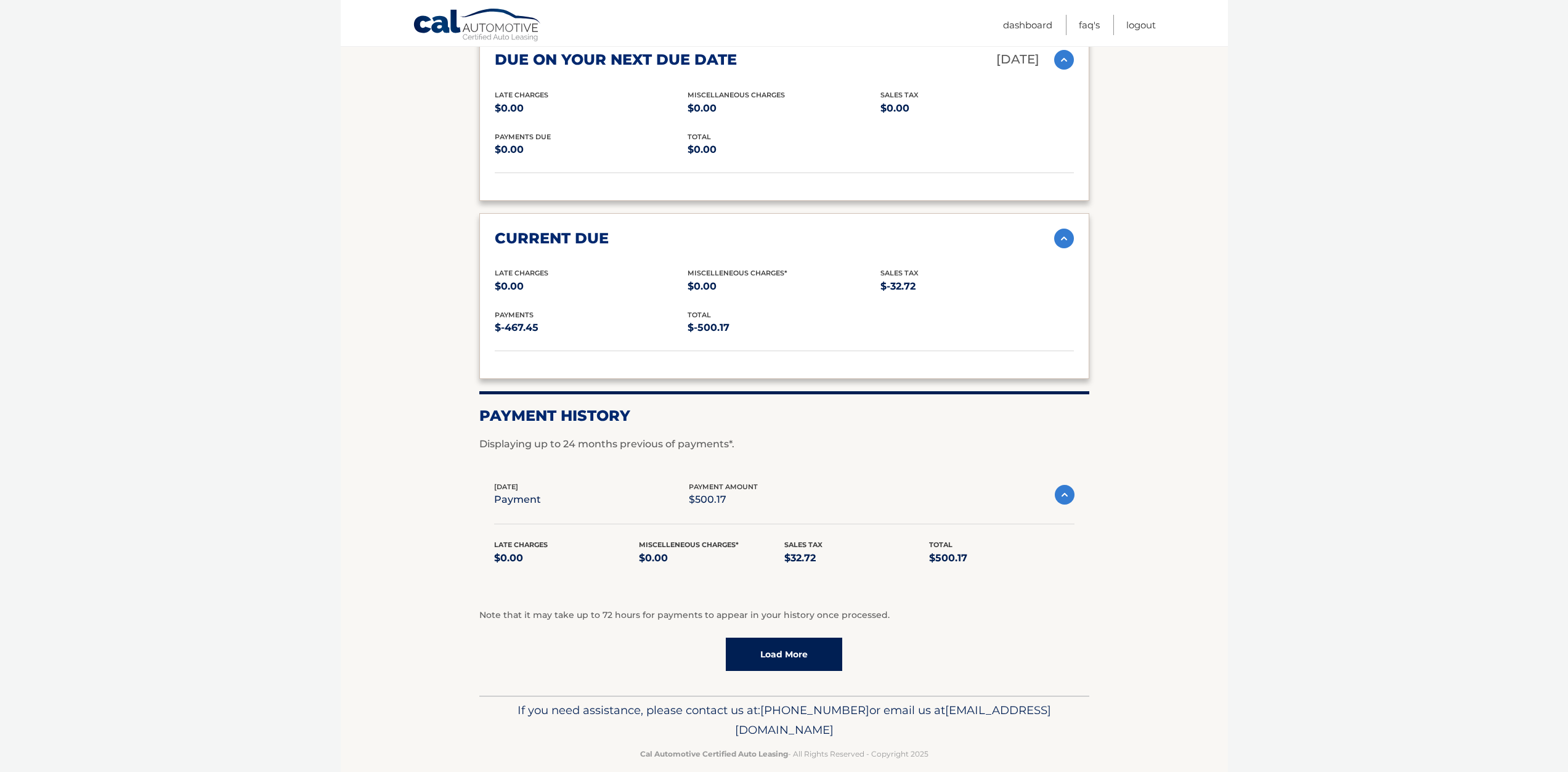
click at [802, 639] on link "Load More" at bounding box center [784, 654] width 117 height 33
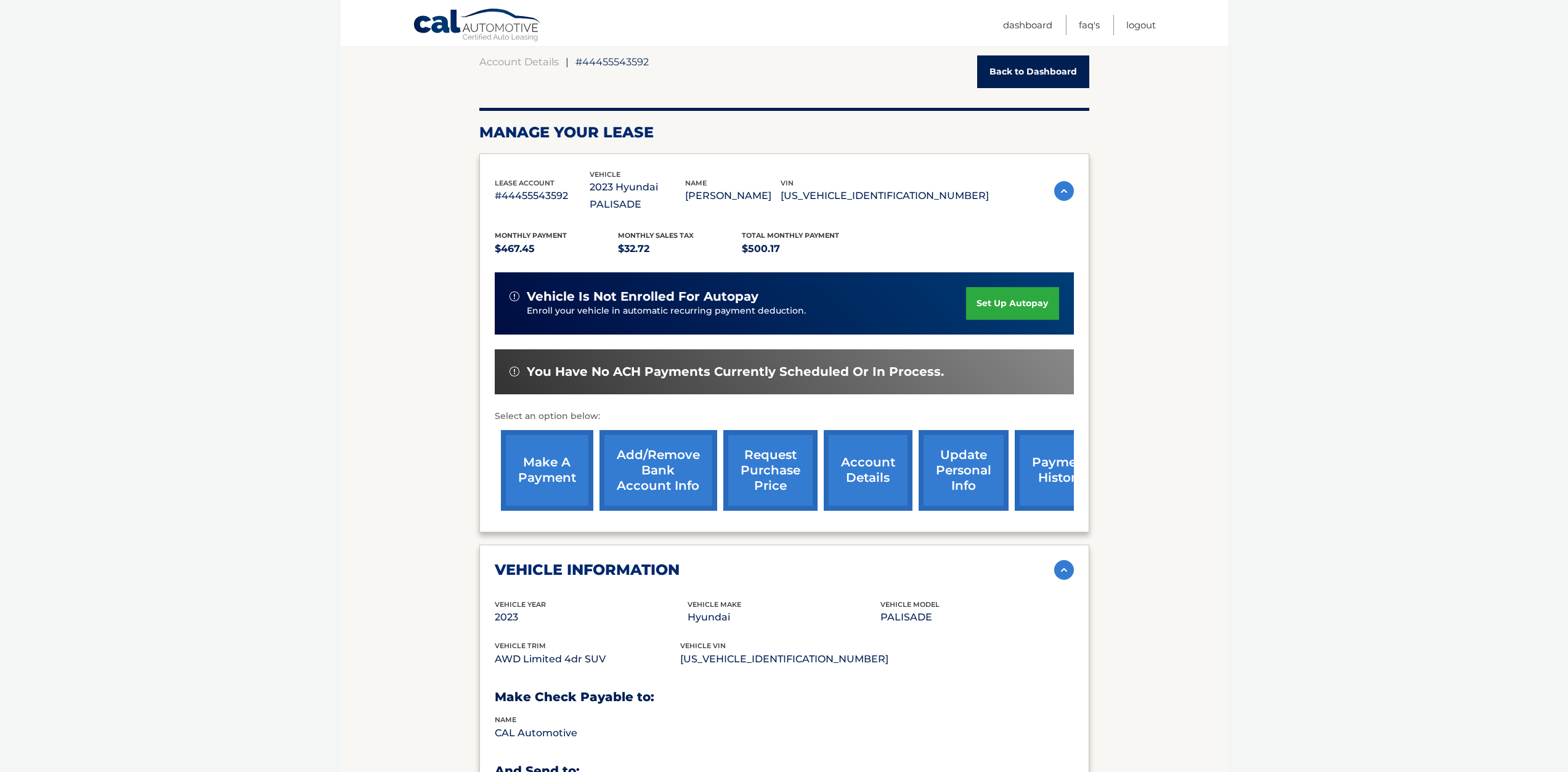
scroll to position [123, 0]
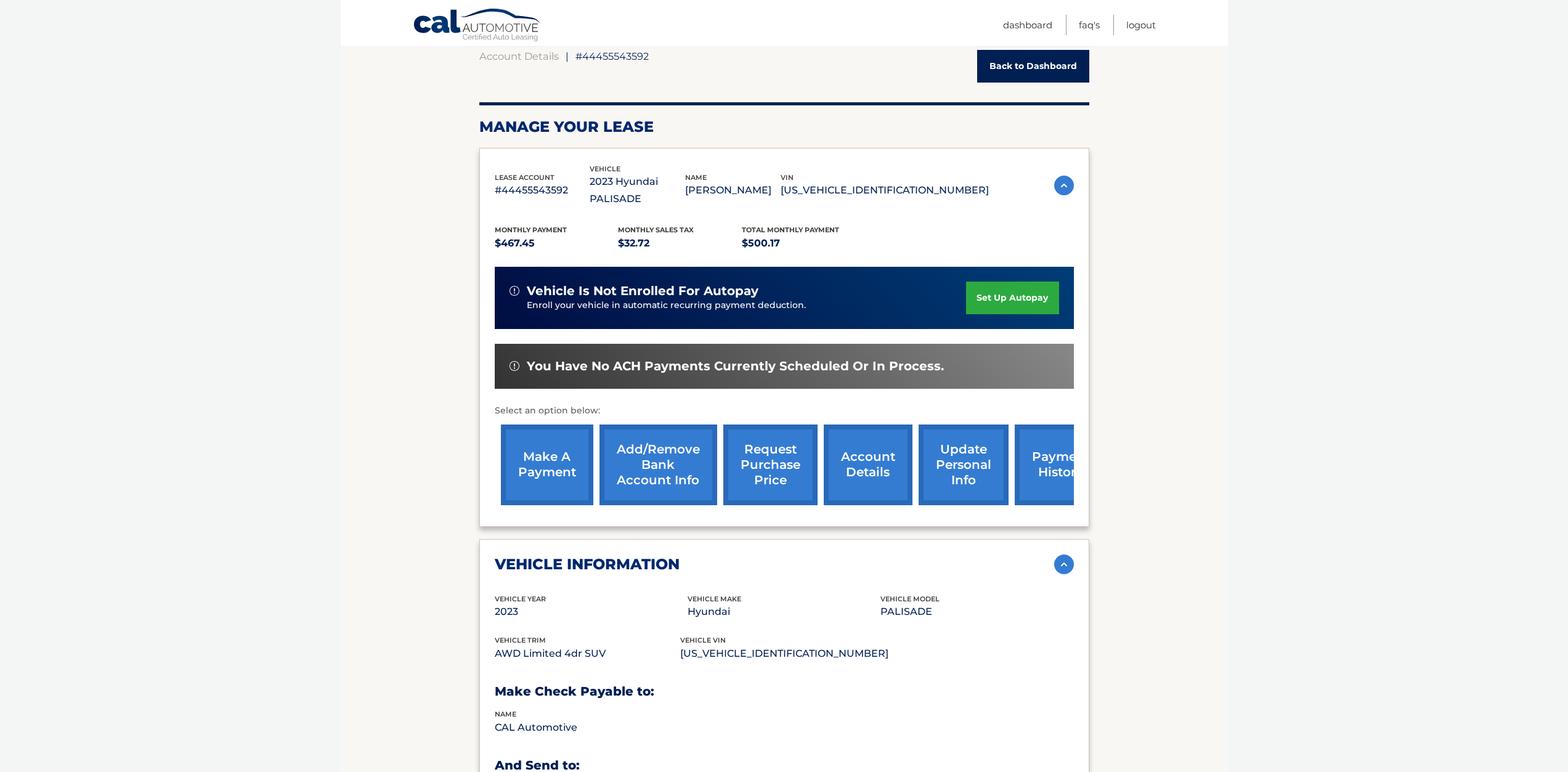
drag, startPoint x: 897, startPoint y: 501, endPoint x: 839, endPoint y: 507, distance: 58.3
click at [841, 507] on div "lease account #44455543592 vehicle 2023 Hyundai PALISADE name [PERSON_NAME] vin…" at bounding box center [784, 337] width 610 height 379
drag, startPoint x: 841, startPoint y: 401, endPoint x: 527, endPoint y: 392, distance: 314.1
click at [527, 404] on div "Select an option below: make a payment Add/Remove bank account info request pur…" at bounding box center [784, 457] width 579 height 107
click at [711, 404] on p "Select an option below:" at bounding box center [784, 411] width 579 height 15
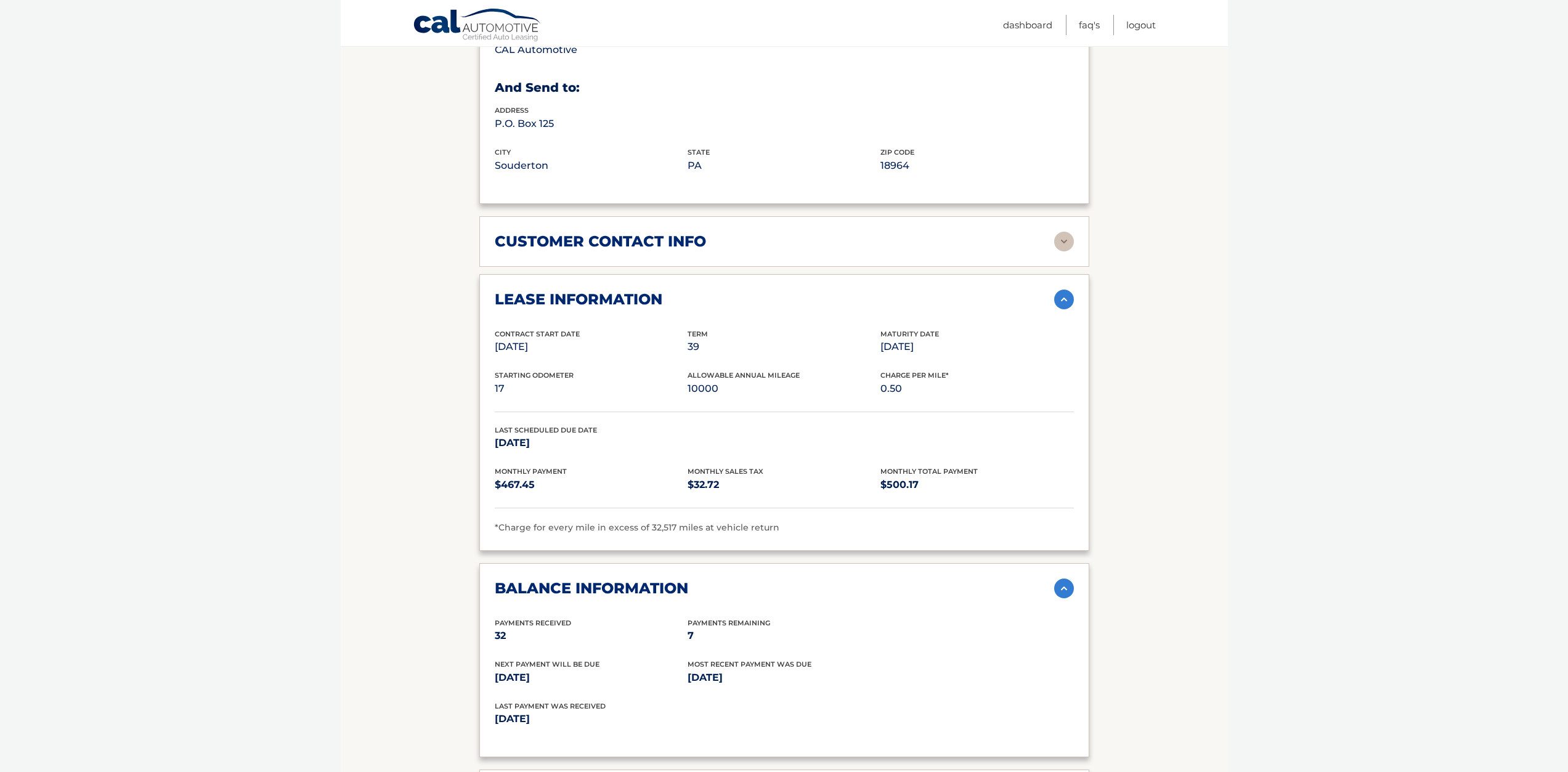
scroll to position [554, 0]
